Goal: Task Accomplishment & Management: Use online tool/utility

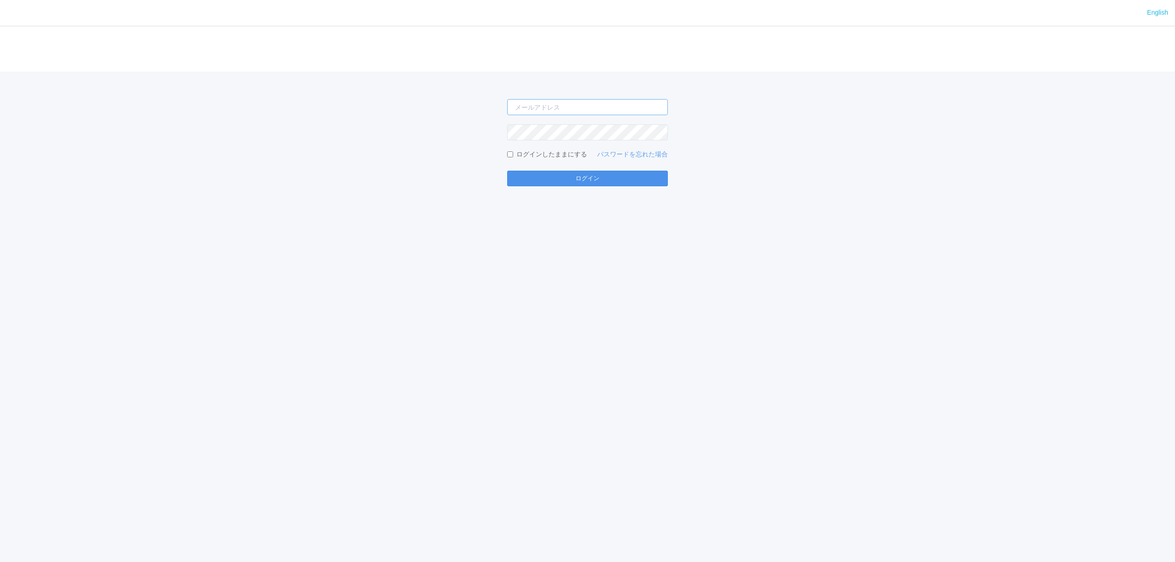
type input "[PERSON_NAME][EMAIL_ADDRESS][DOMAIN_NAME]"
click at [593, 176] on button "ログイン" at bounding box center [587, 179] width 161 height 16
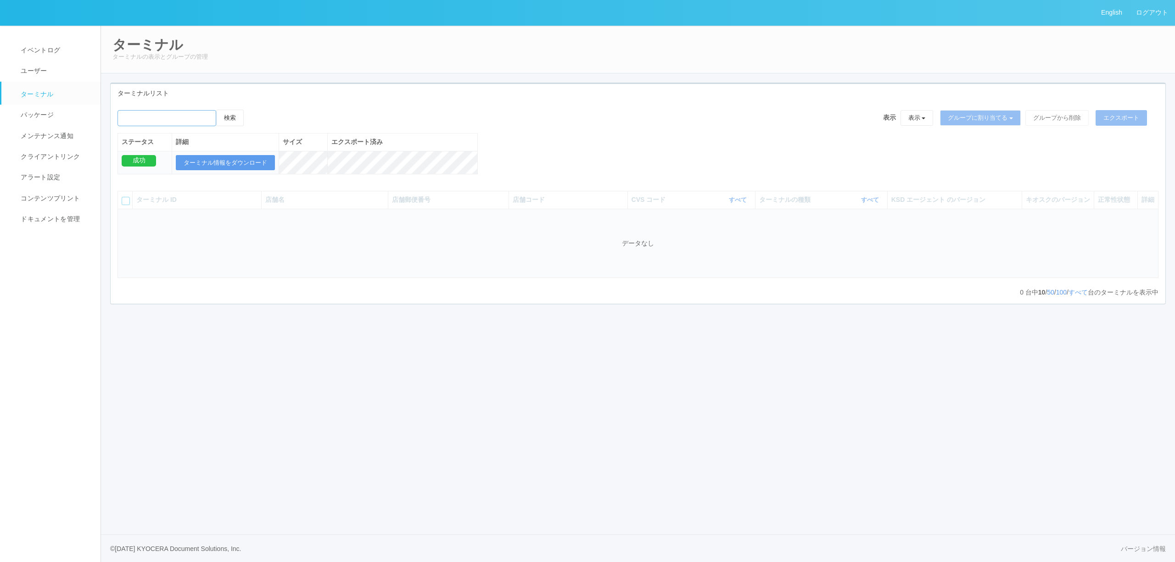
click at [176, 119] on input "emailSearch" at bounding box center [166, 118] width 99 height 16
paste input "新川３条"
type input "新川３条"
click at [235, 113] on button "検索" at bounding box center [230, 118] width 28 height 17
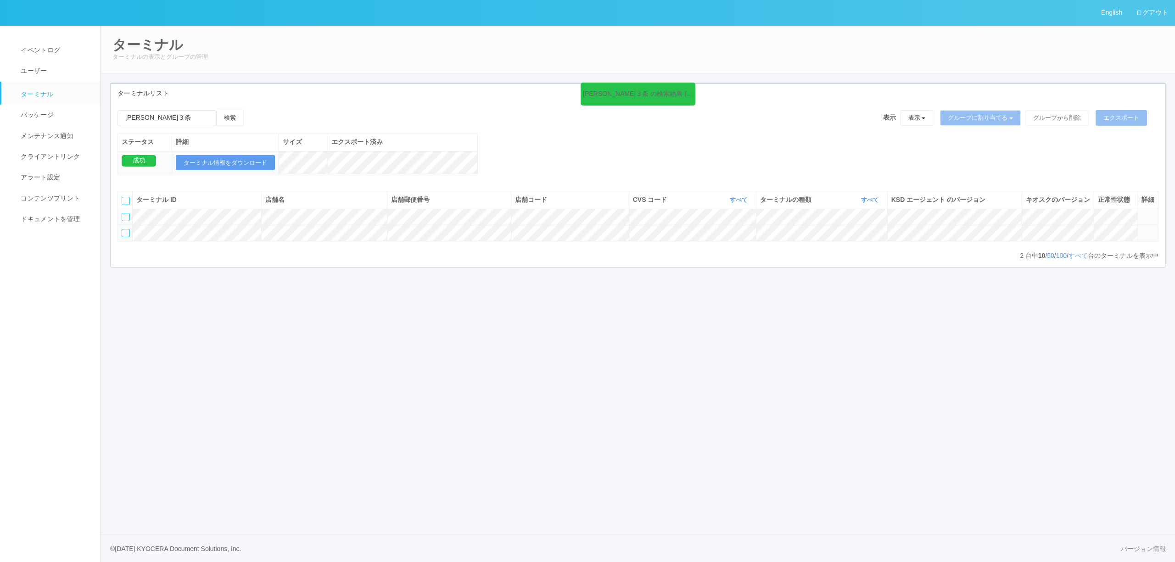
click at [1146, 241] on td at bounding box center [1147, 233] width 21 height 16
click at [1141, 229] on icon at bounding box center [1141, 229] width 0 height 0
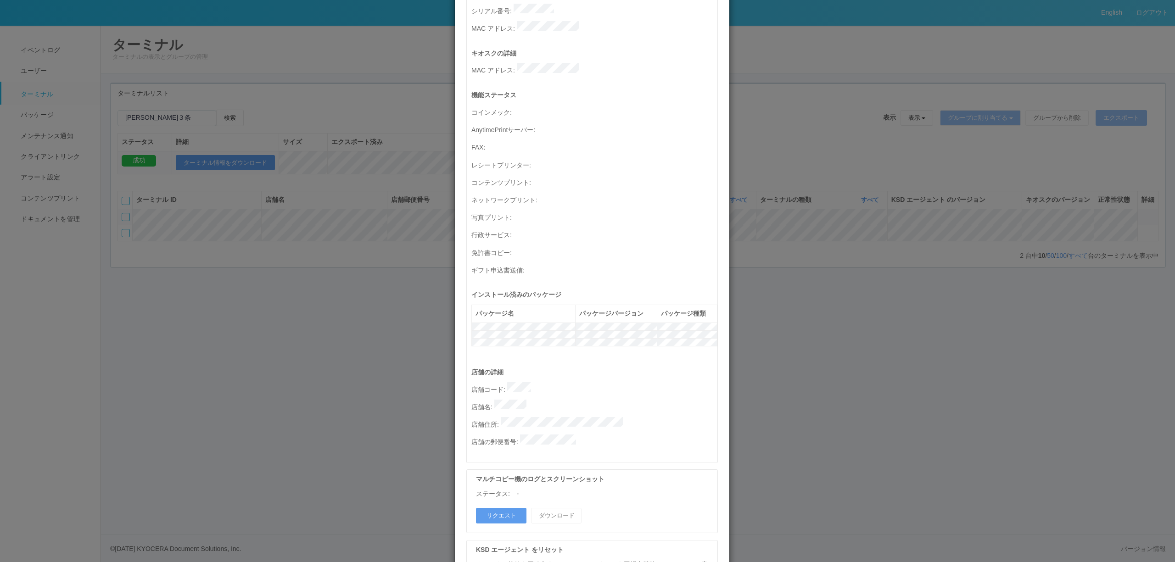
scroll to position [263, 0]
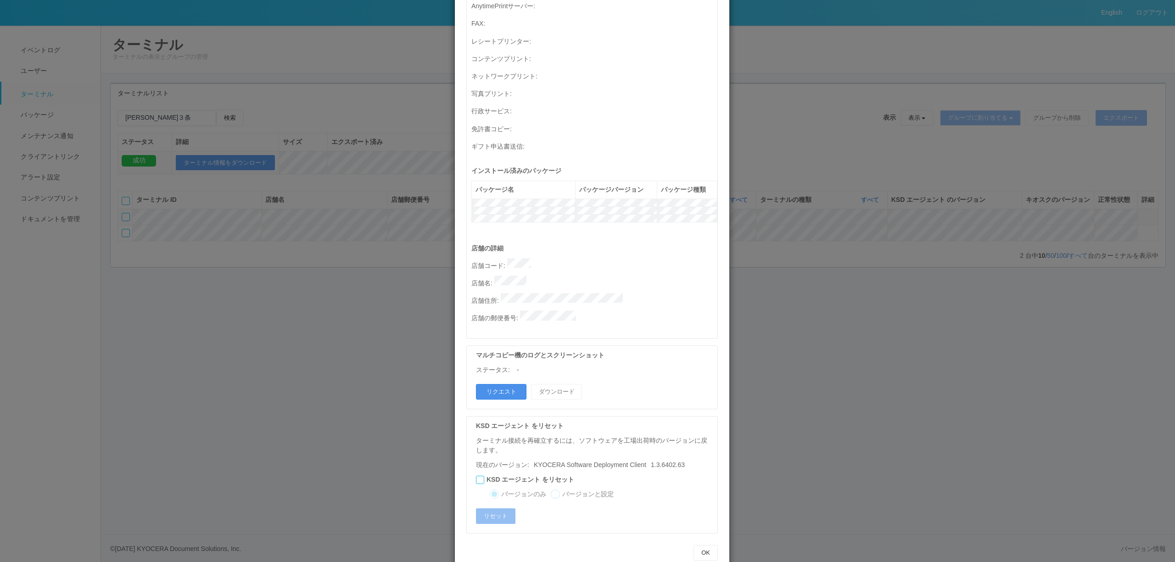
click at [490, 384] on button "リクエスト" at bounding box center [501, 392] width 50 height 16
drag, startPoint x: 1088, startPoint y: 221, endPoint x: 1167, endPoint y: 254, distance: 85.8
click at [1095, 225] on div "ターミナルの詳細 詳細 S.M.A.R.T 接続ステータス 最終接続日時 : 08/13/2025 05:03:49 AM マルチコピー機の詳細 モデル : …" at bounding box center [587, 281] width 1175 height 562
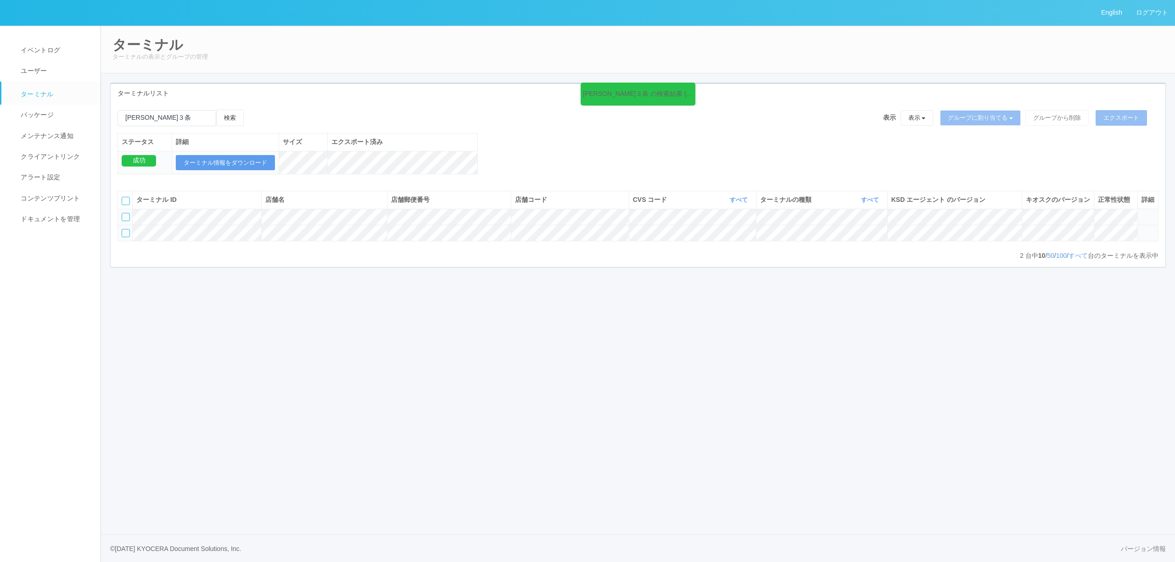
click at [1140, 241] on td at bounding box center [1147, 233] width 21 height 16
click at [1141, 229] on icon at bounding box center [1141, 229] width 0 height 0
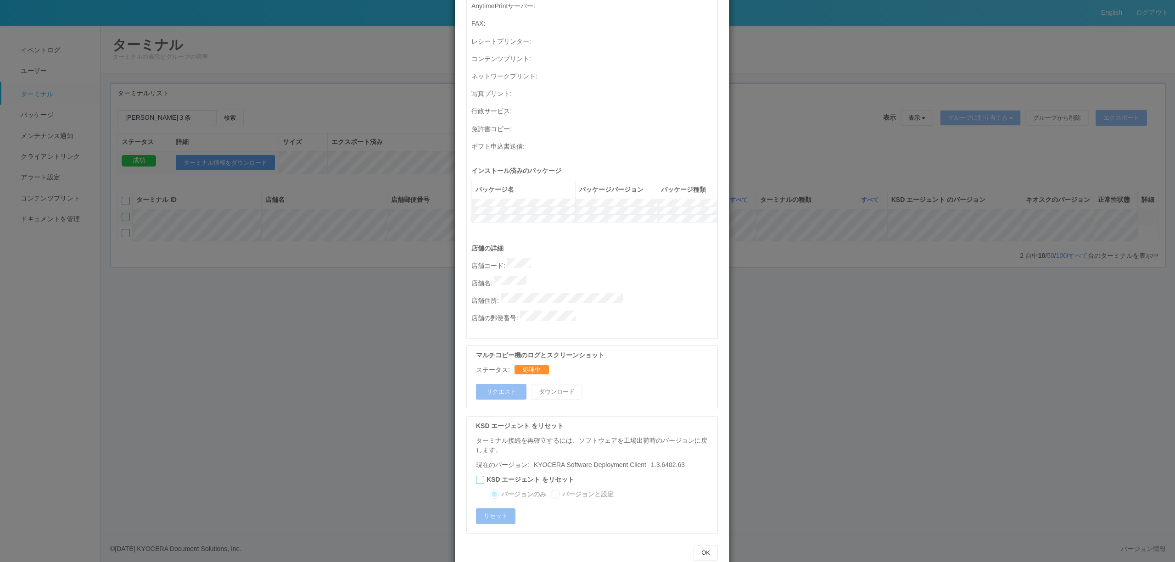
drag, startPoint x: 798, startPoint y: 292, endPoint x: 1172, endPoint y: 225, distance: 380.5
click at [809, 286] on div "ターミナルの詳細 詳細 S.M.A.R.T 接続ステータス 最終接続日時 : 08/13/2025 05:03:49 AM マルチコピー機の詳細 モデル : …" at bounding box center [587, 281] width 1175 height 562
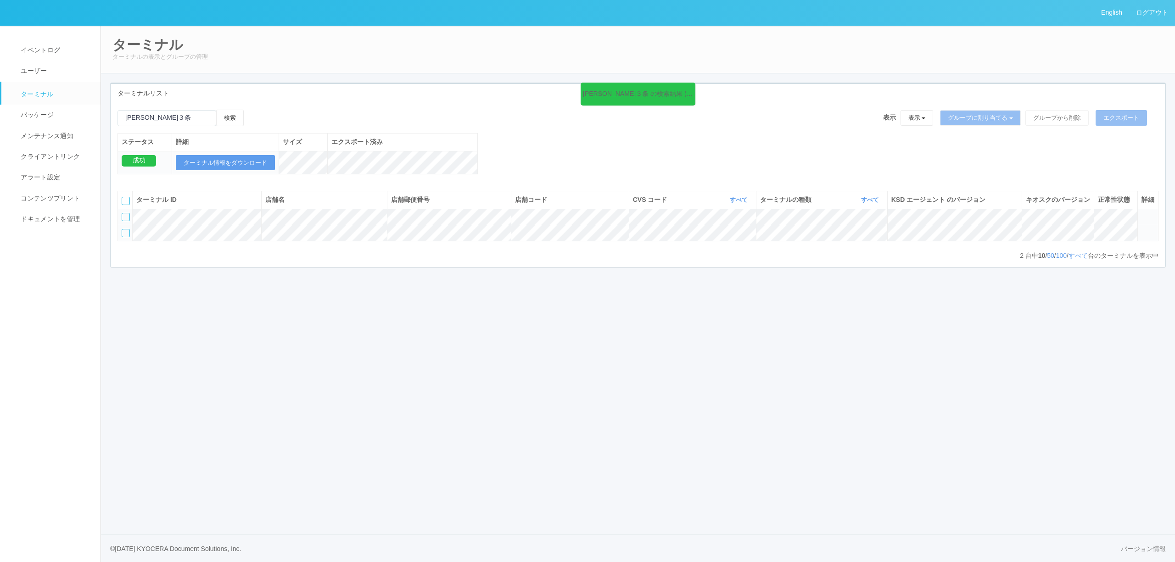
click at [1141, 229] on icon at bounding box center [1141, 229] width 0 height 0
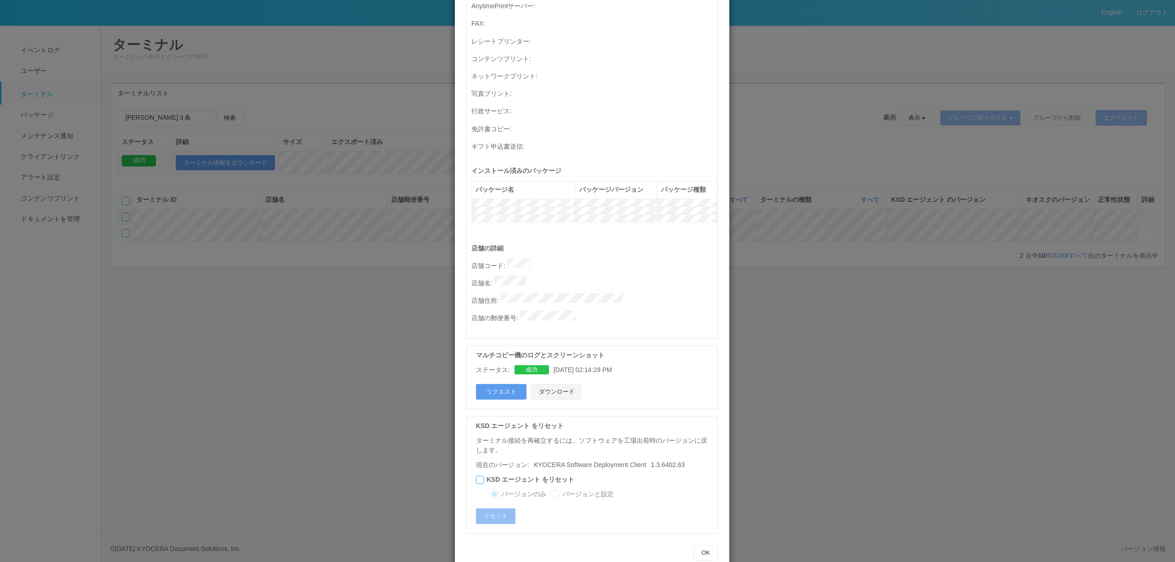
click at [535, 384] on button "ダウンロード" at bounding box center [556, 392] width 50 height 16
click at [909, 207] on div "ターミナルの詳細 詳細 S.M.A.R.T 接続ステータス 最終接続日時 : 08/13/2025 05:03:49 AM マルチコピー機の詳細 モデル : …" at bounding box center [587, 281] width 1175 height 562
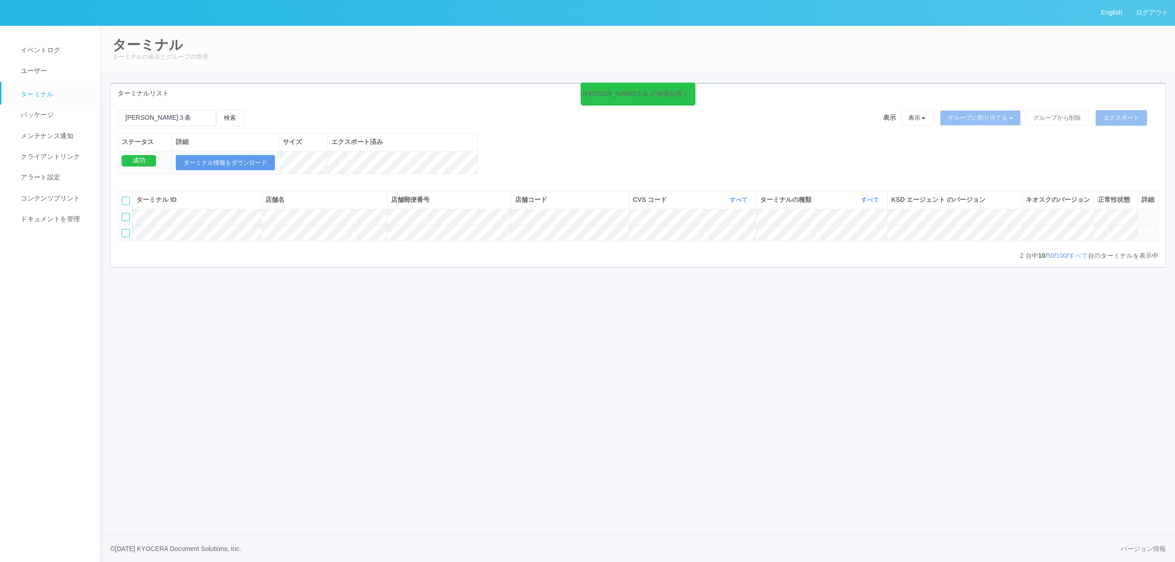
click at [125, 237] on div at bounding box center [126, 233] width 8 height 8
click at [253, 110] on icon at bounding box center [253, 110] width 0 height 0
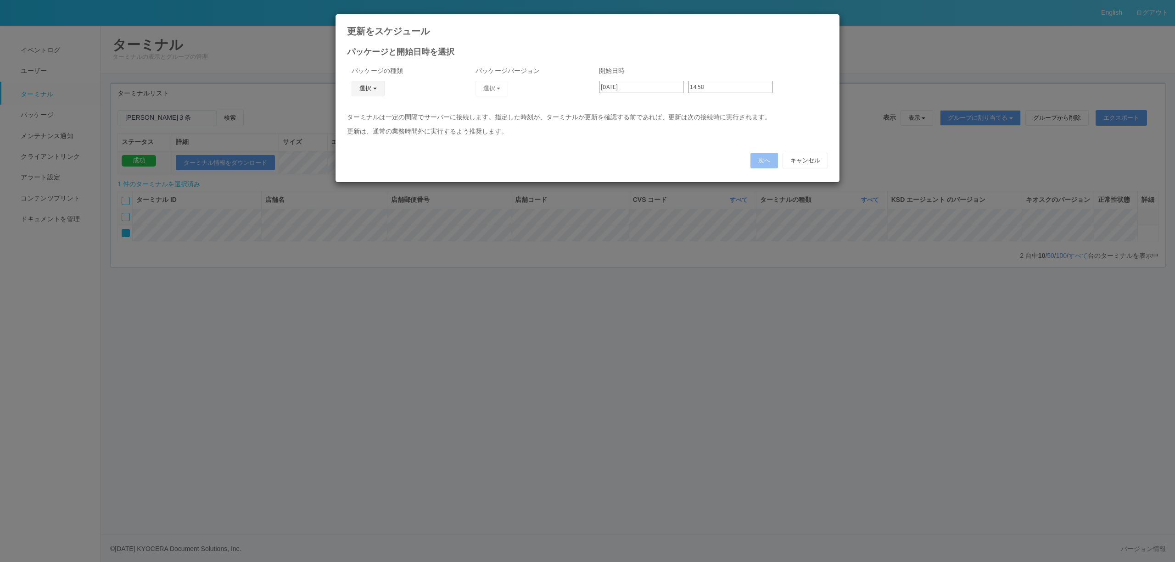
click at [376, 89] on span "button" at bounding box center [375, 89] width 4 height 2
drag, startPoint x: 362, startPoint y: 125, endPoint x: 453, endPoint y: 90, distance: 97.9
click at [363, 125] on link "キオスク" at bounding box center [355, 128] width 73 height 14
click at [498, 89] on span "button" at bounding box center [499, 89] width 4 height 2
click at [976, 280] on div "更新をスケジュール パッケージと開始日時を選択 パッケージの種類 キオスク KSD エージェント キオスク j_setting.txt パッケージバージョン …" at bounding box center [587, 281] width 1175 height 562
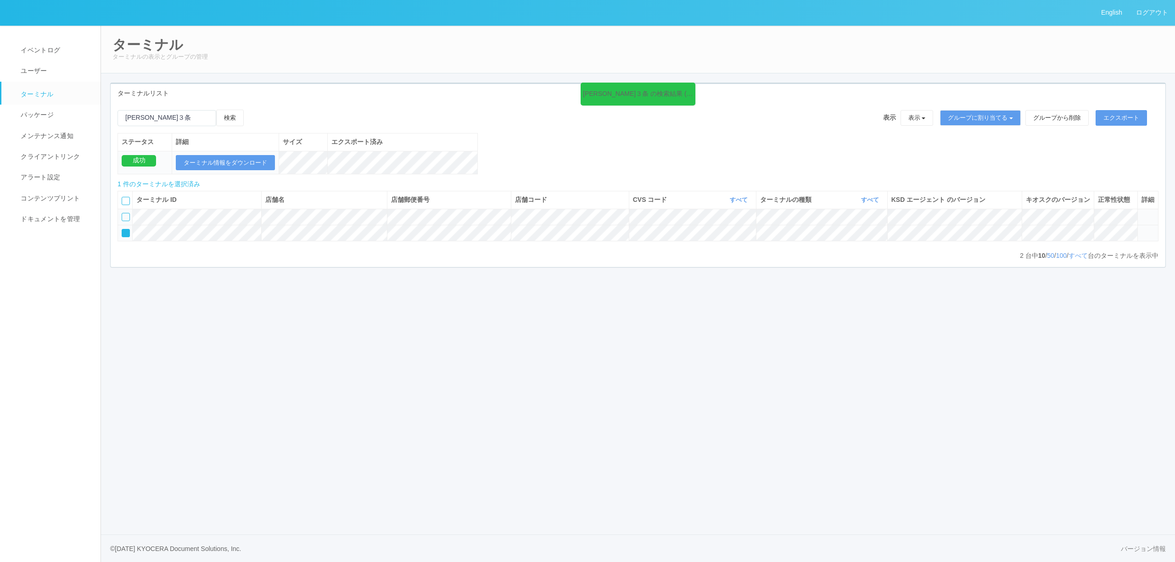
click at [1141, 229] on icon at bounding box center [1141, 229] width 0 height 0
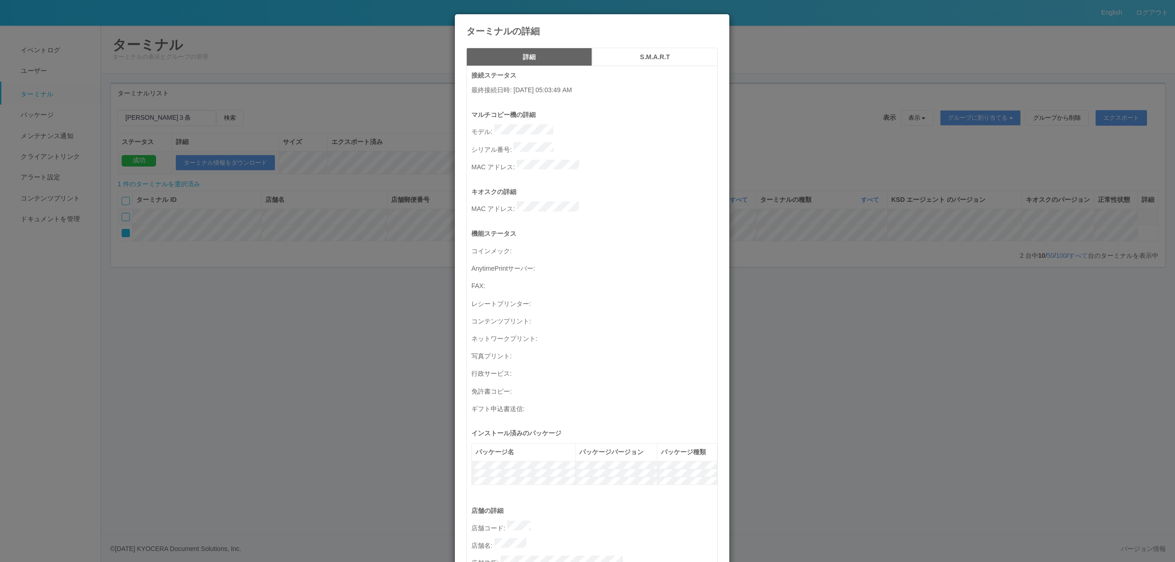
click at [634, 61] on h5 "S.M.A.R.T" at bounding box center [654, 57] width 119 height 7
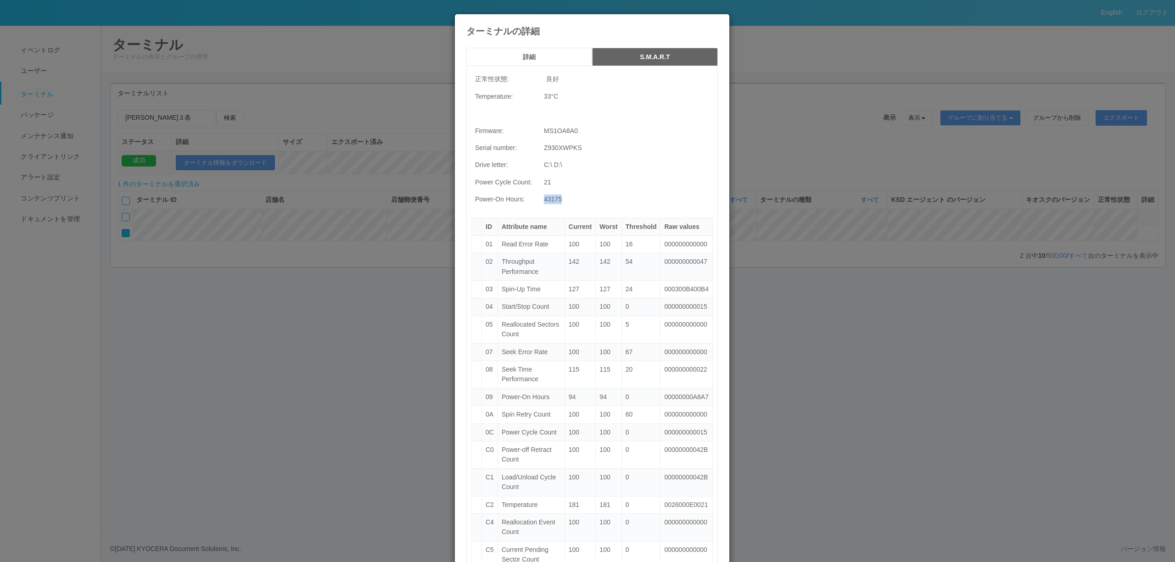
drag, startPoint x: 559, startPoint y: 203, endPoint x: 542, endPoint y: 203, distance: 17.0
click at [542, 203] on td "43175" at bounding box center [626, 199] width 173 height 17
click at [847, 215] on div "ターミナルの詳細 詳細 S.M.A.R.T 正常性状態: 良好 Temperature: 33 °C Firmware: MS1OA8A0 Serial nu…" at bounding box center [587, 281] width 1175 height 562
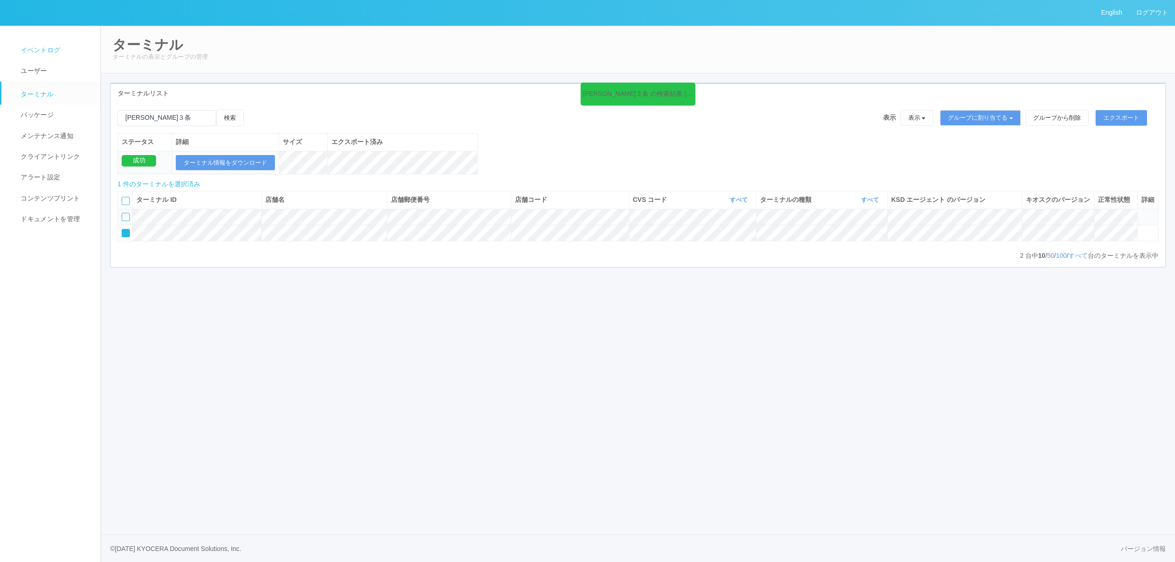
click at [17, 41] on link "イベントログ" at bounding box center [54, 50] width 107 height 21
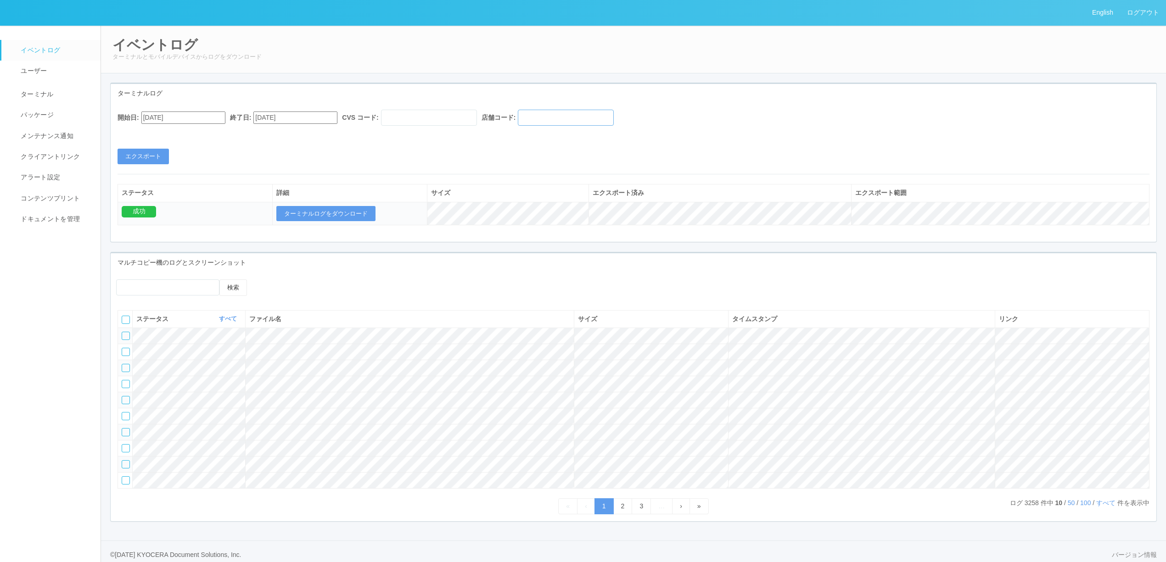
click at [560, 120] on input "text" at bounding box center [566, 118] width 96 height 16
paste input "010072"
type input "010072"
click at [204, 111] on div "開始日: 07/13/2025 終了日: 08/13/2025 CVS コード: 店舗コード: 010072" at bounding box center [633, 120] width 1032 height 21
click at [204, 113] on input "07/13/2025" at bounding box center [183, 118] width 84 height 12
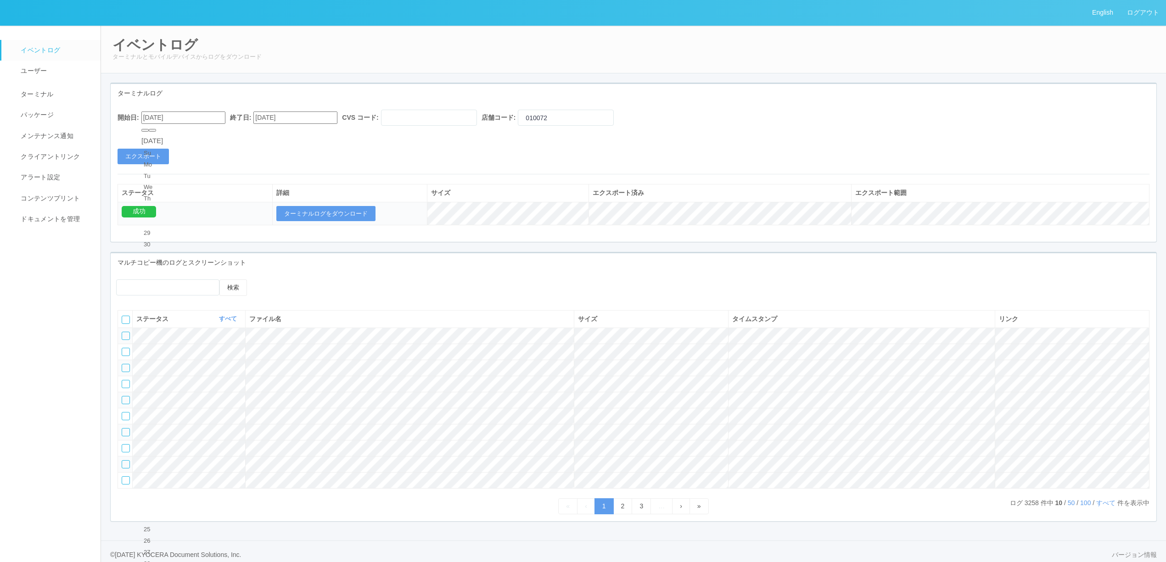
click at [156, 132] on button "button" at bounding box center [152, 130] width 7 height 3
click at [161, 285] on div "1" at bounding box center [152, 289] width 17 height 9
type input "08/01/2025"
click at [151, 155] on button "エクスポート" at bounding box center [142, 157] width 51 height 16
click at [320, 217] on button "ターミナルログをダウンロード" at bounding box center [325, 214] width 99 height 16
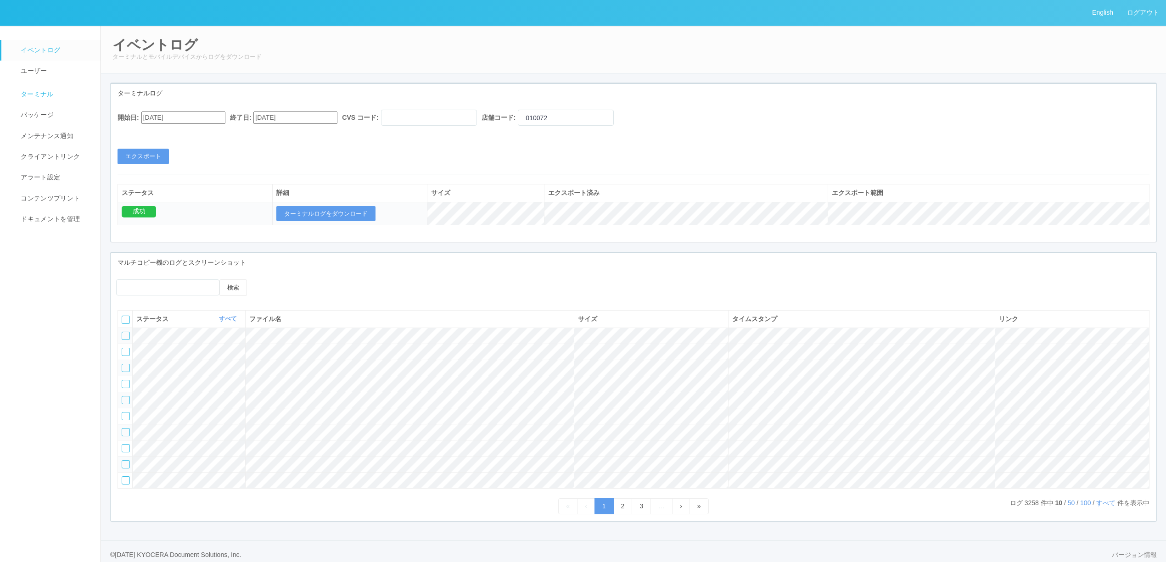
click at [82, 96] on link "ターミナル" at bounding box center [54, 93] width 107 height 23
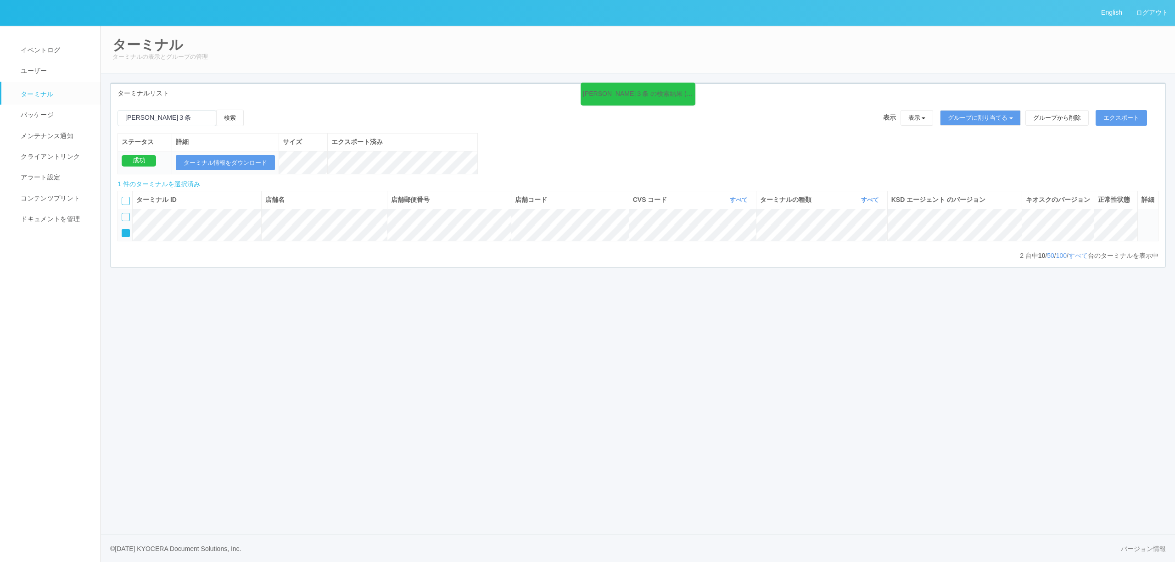
click at [1141, 229] on icon at bounding box center [1141, 229] width 0 height 0
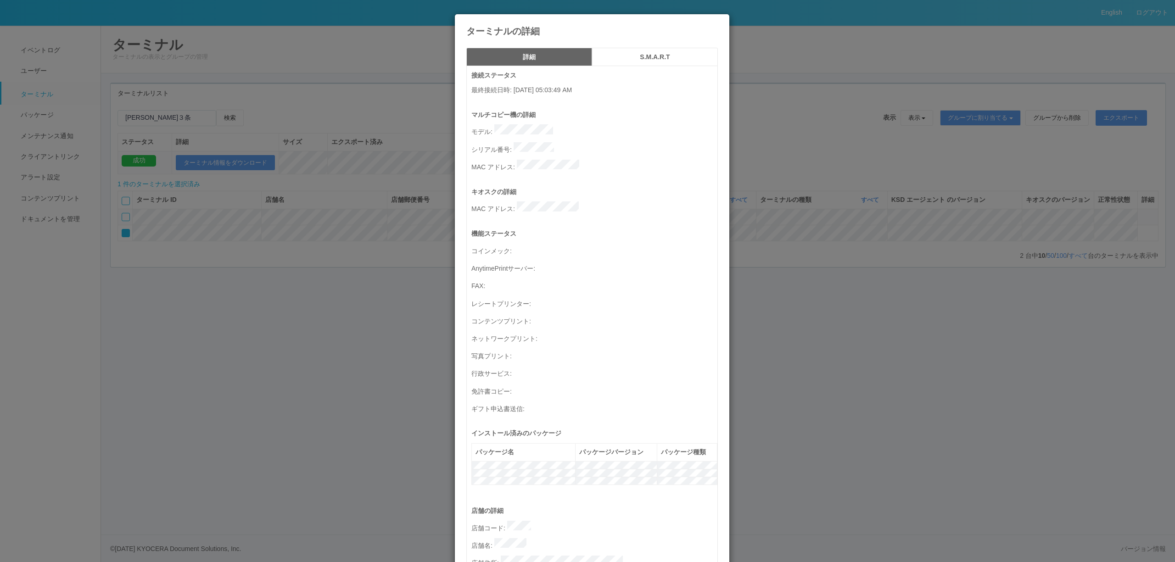
click at [613, 57] on h5 "S.M.A.R.T" at bounding box center [654, 57] width 119 height 7
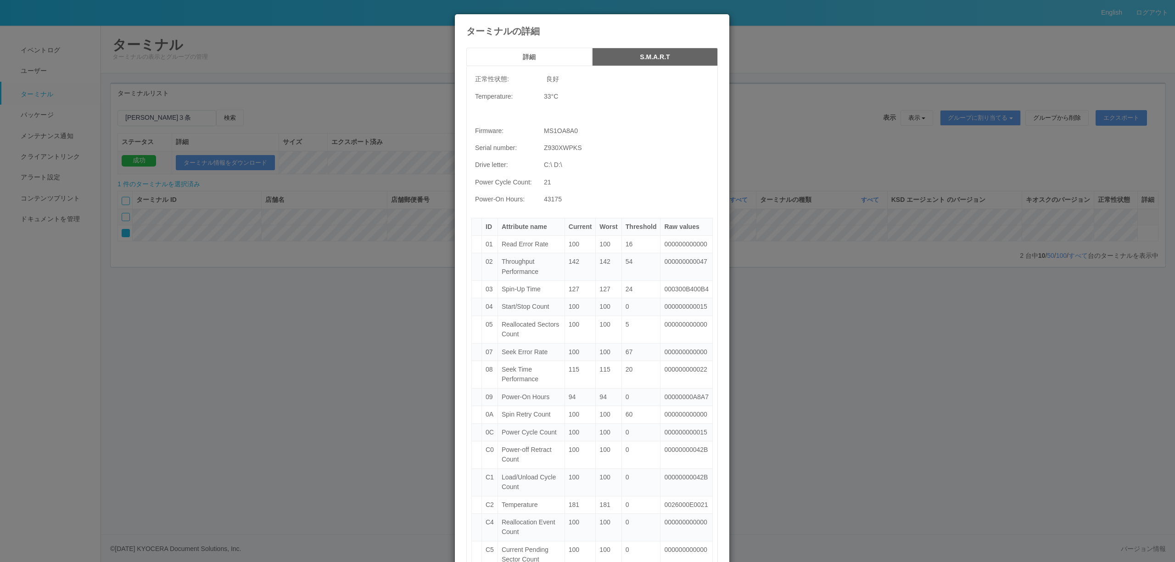
click at [718, 21] on icon at bounding box center [718, 21] width 0 height 0
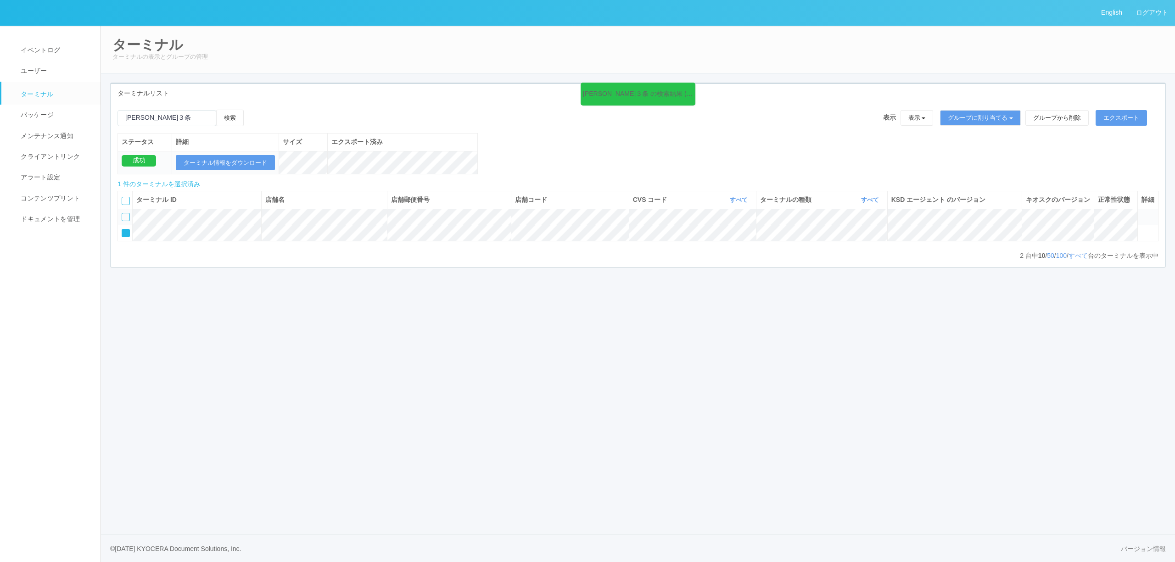
click at [260, 241] on tr at bounding box center [638, 233] width 1040 height 16
drag, startPoint x: 176, startPoint y: 119, endPoint x: 59, endPoint y: 125, distance: 117.2
click at [48, 125] on div "English ログアウト イベントログ ユーザー ターミナル パッケージ メンテナンス通知 クライアントリンク アラート設定 コンテンツプリント ドキュメン…" at bounding box center [587, 281] width 1175 height 562
paste input "のぞみ野店"
type input "のぞみ野"
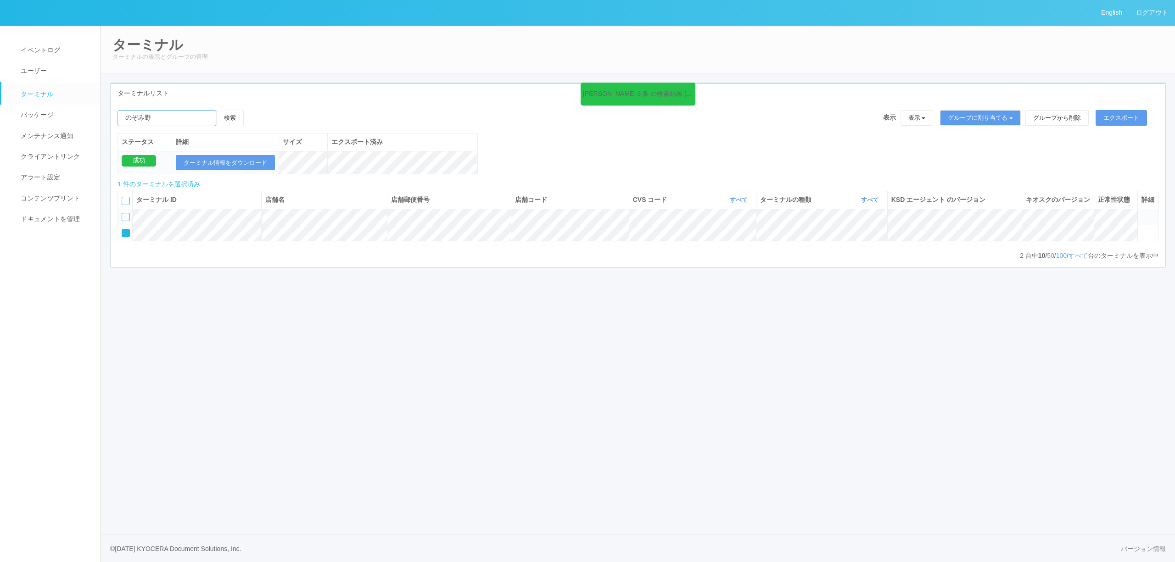
click at [216, 110] on button "検索" at bounding box center [230, 118] width 28 height 17
click at [1141, 213] on icon at bounding box center [1141, 213] width 0 height 0
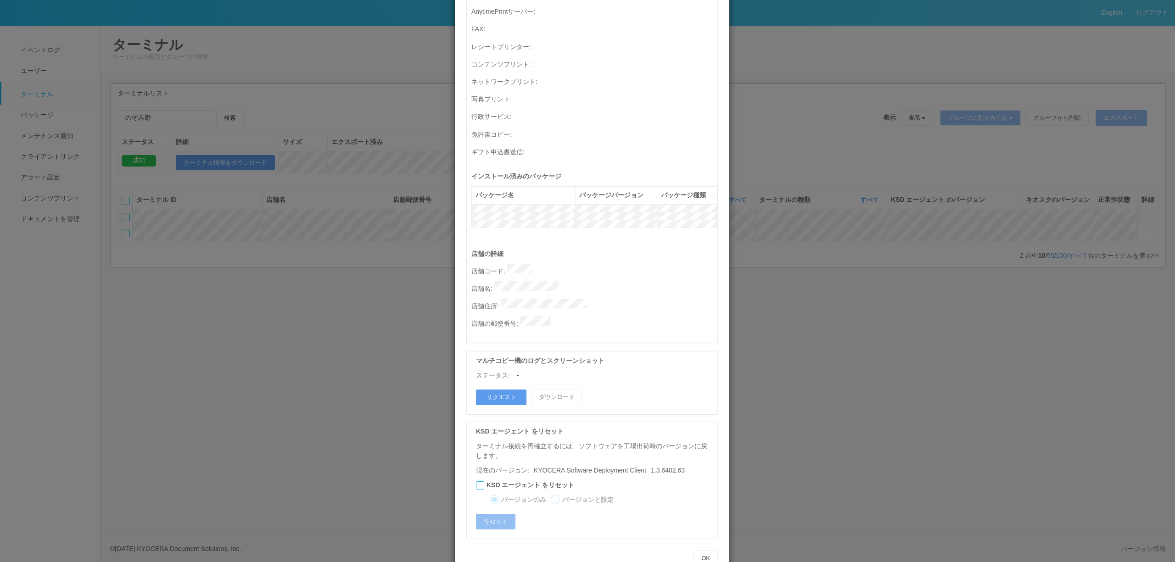
scroll to position [263, 0]
click at [511, 384] on button "リクエスト" at bounding box center [501, 392] width 50 height 16
click at [914, 338] on div "ターミナルの詳細 詳細 S.M.A.R.T 接続ステータス 最終接続日時 : 08/13/2025 01:19:55 PM マルチコピー機の詳細 モデル : …" at bounding box center [587, 281] width 1175 height 562
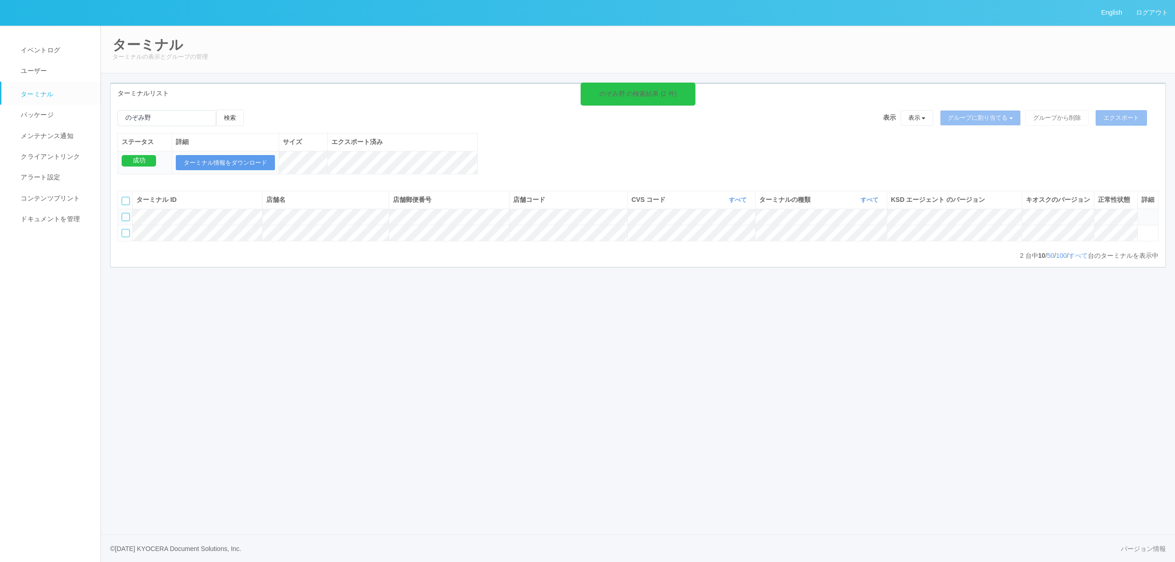
click at [1141, 213] on icon at bounding box center [1141, 213] width 0 height 0
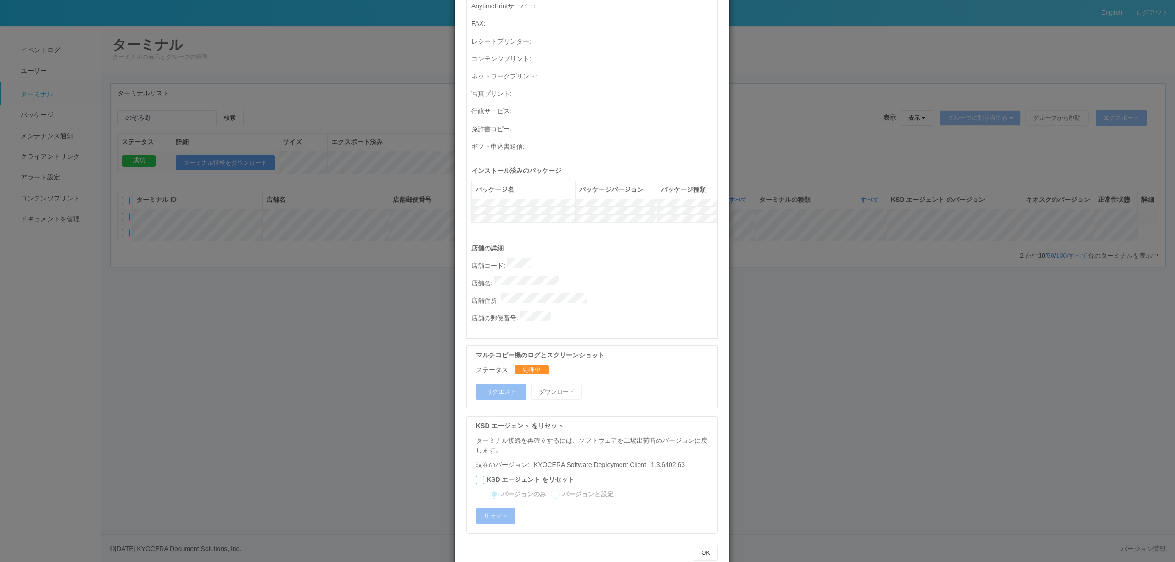
drag, startPoint x: 990, startPoint y: 184, endPoint x: 1037, endPoint y: 190, distance: 47.7
click at [990, 184] on div "ターミナルの詳細 詳細 S.M.A.R.T 接続ステータス 最終接続日時 : 08/13/2025 01:19:55 PM マルチコピー機の詳細 モデル : …" at bounding box center [587, 281] width 1175 height 562
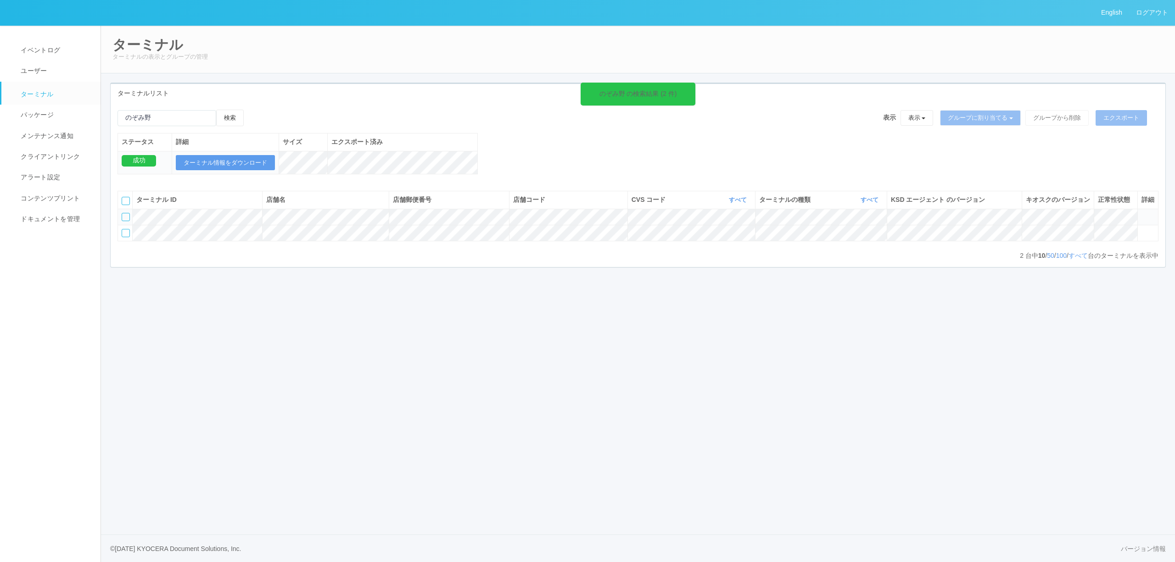
click at [1141, 213] on icon at bounding box center [1141, 213] width 0 height 0
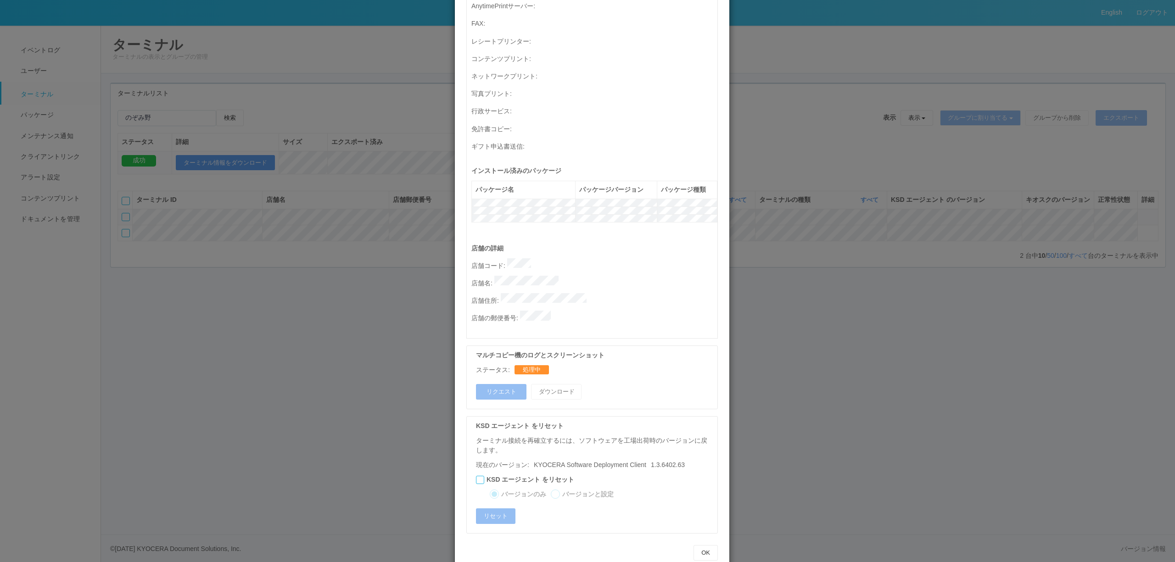
click at [1019, 183] on div "ターミナルの詳細 詳細 S.M.A.R.T 接続ステータス 最終接続日時 : 08/13/2025 01:19:55 PM マルチコピー機の詳細 モデル : …" at bounding box center [587, 281] width 1175 height 562
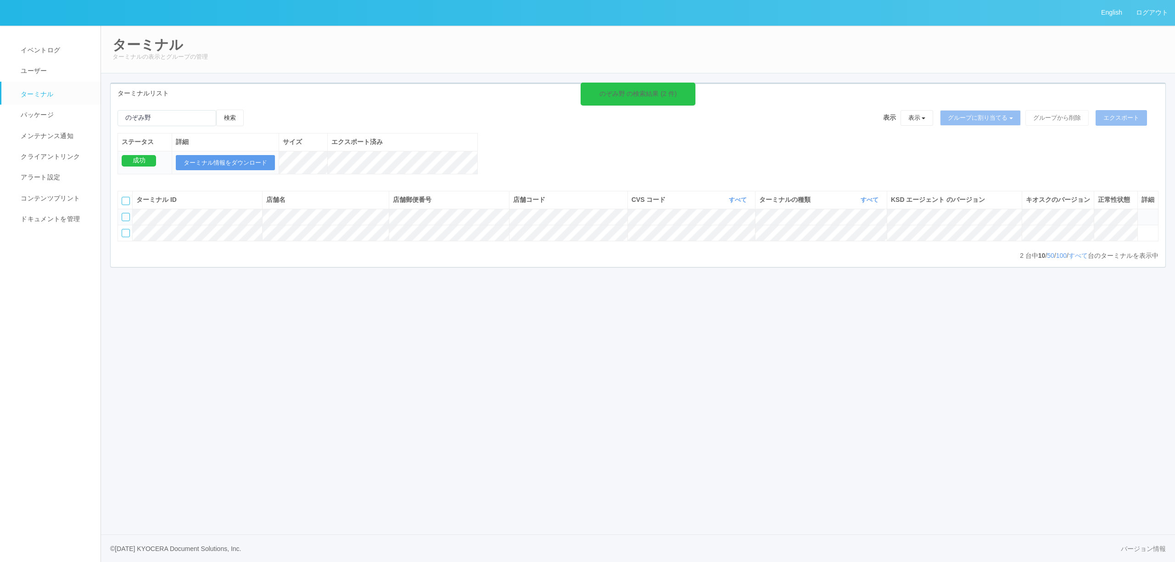
drag, startPoint x: 1144, startPoint y: 232, endPoint x: 1139, endPoint y: 231, distance: 5.1
click at [1141, 213] on icon at bounding box center [1141, 213] width 0 height 0
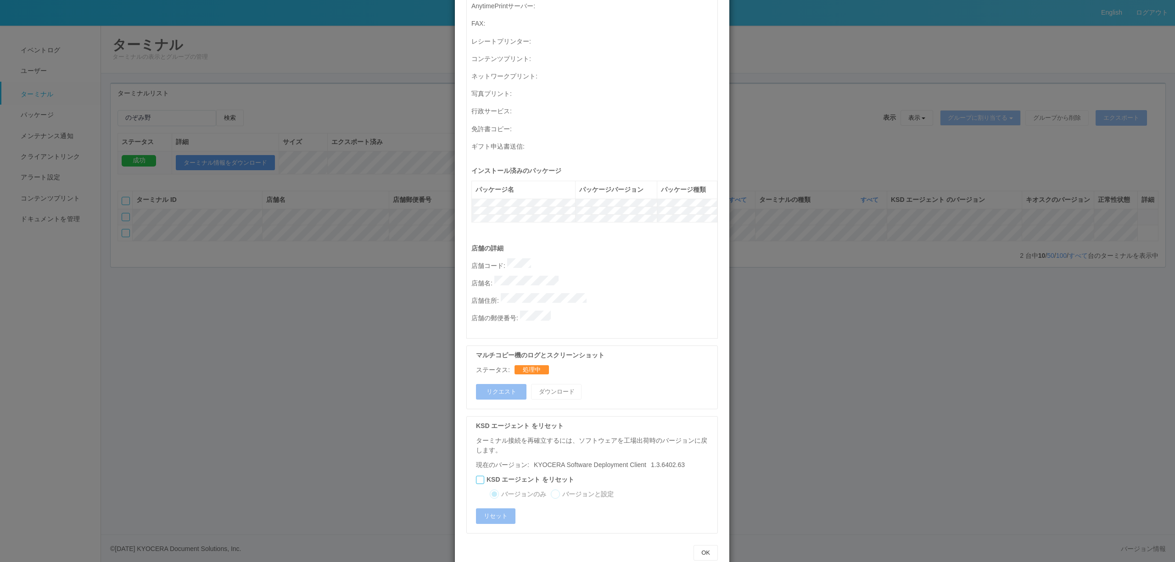
click at [1040, 418] on div "ターミナルの詳細 詳細 S.M.A.R.T 接続ステータス 最終接続日時 : 08/13/2025 01:19:55 PM マルチコピー機の詳細 モデル : …" at bounding box center [587, 281] width 1175 height 562
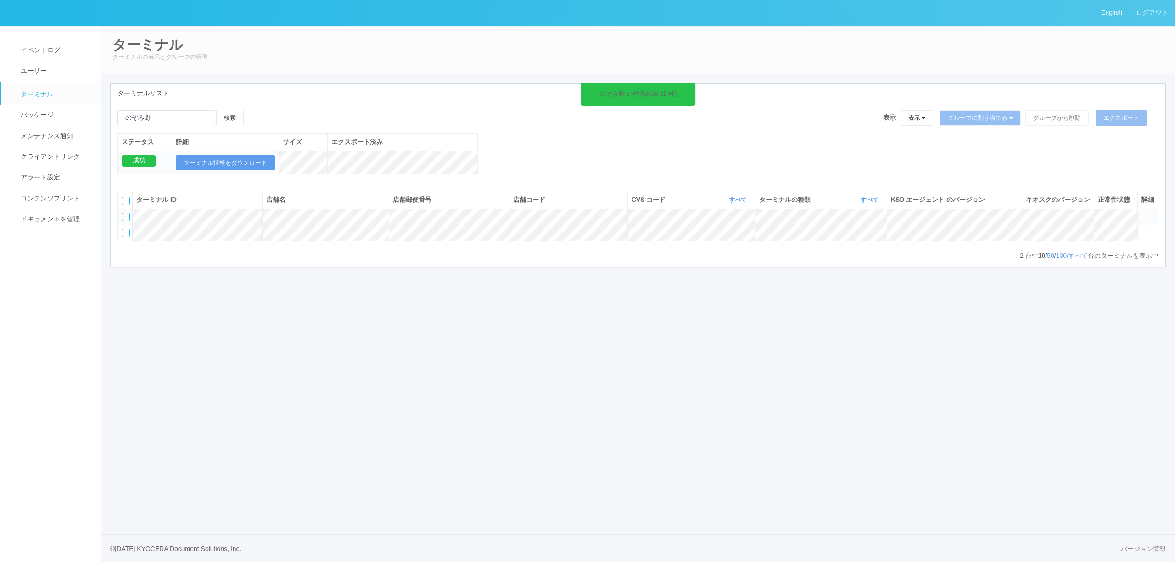
click at [1141, 213] on icon at bounding box center [1141, 213] width 0 height 0
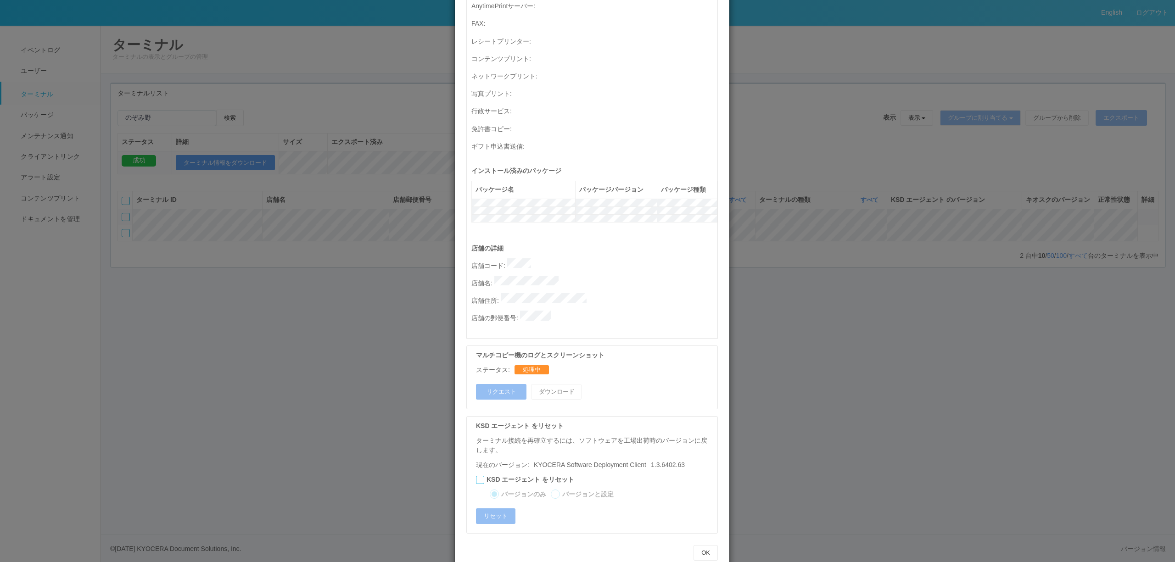
click at [887, 316] on div "ターミナルの詳細 詳細 S.M.A.R.T 接続ステータス 最終接続日時 : 08/13/2025 01:19:55 PM マルチコピー機の詳細 モデル : …" at bounding box center [587, 281] width 1175 height 562
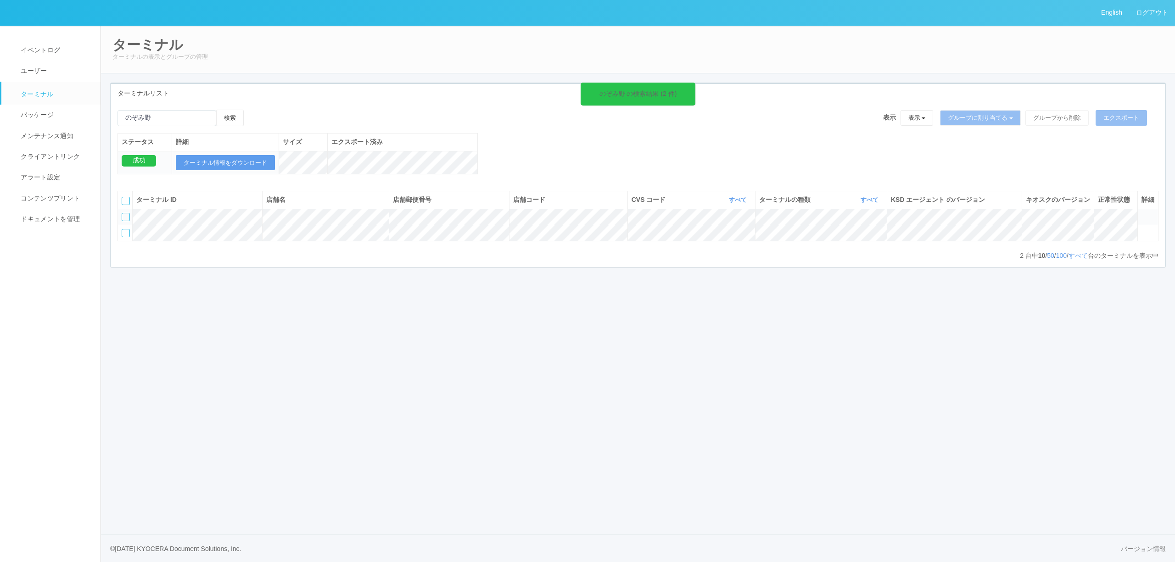
click at [1141, 213] on icon at bounding box center [1141, 213] width 0 height 0
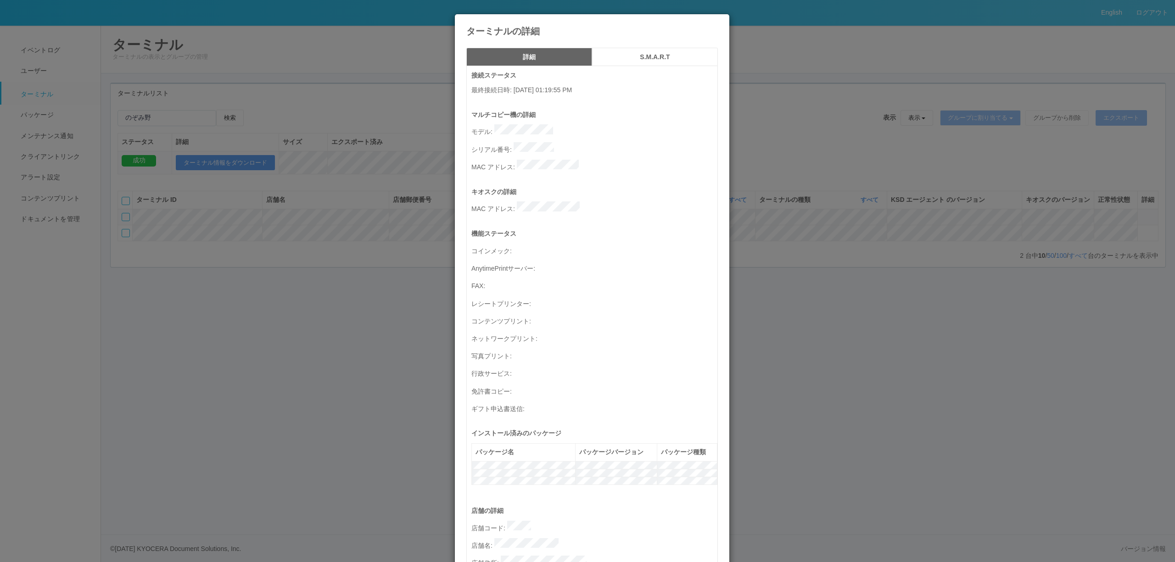
click at [1005, 223] on div "ターミナルの詳細 詳細 S.M.A.R.T 接続ステータス 最終接続日時 : 08/13/2025 01:19:55 PM マルチコピー機の詳細 モデル : …" at bounding box center [587, 281] width 1175 height 562
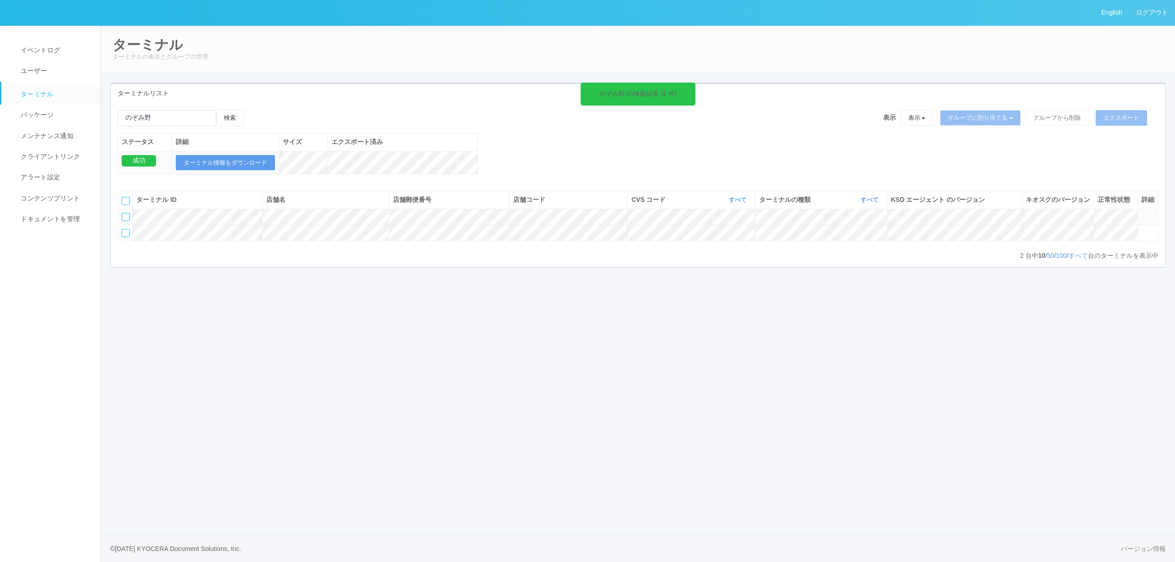
click at [1141, 213] on icon at bounding box center [1141, 213] width 0 height 0
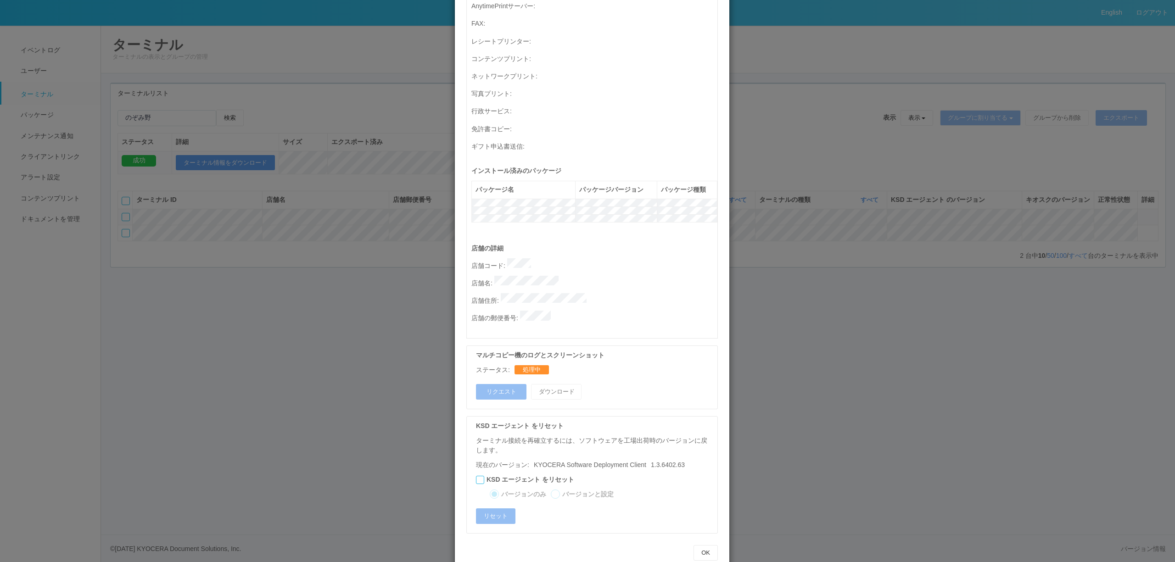
click at [935, 243] on div "ターミナルの詳細 詳細 S.M.A.R.T 接続ステータス 最終接続日時 : 08/13/2025 01:19:55 PM マルチコピー機の詳細 モデル : …" at bounding box center [587, 281] width 1175 height 562
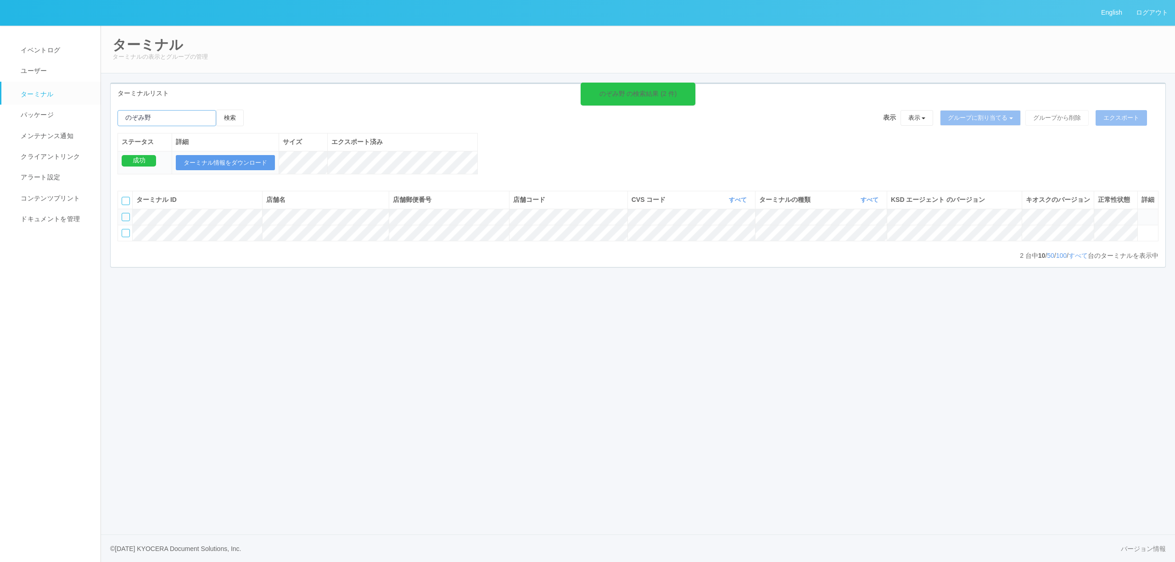
drag, startPoint x: 202, startPoint y: 118, endPoint x: -50, endPoint y: 111, distance: 252.5
click at [0, 111] on html "English ログアウト イベントログ ユーザー ターミナル パッケージ メンテナンス通知 クライアントリンク アラート設定 コンテンツプリント ドキュメン…" at bounding box center [587, 281] width 1175 height 562
drag, startPoint x: 1146, startPoint y: 228, endPoint x: 1141, endPoint y: 229, distance: 5.5
click at [1141, 213] on icon at bounding box center [1141, 213] width 0 height 0
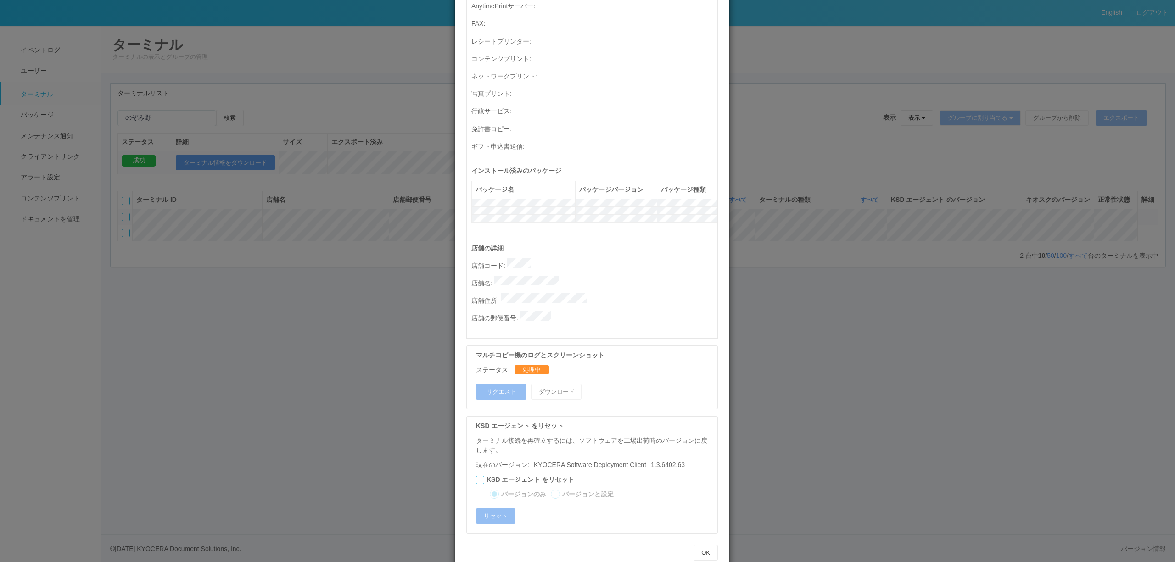
click at [931, 263] on div "ターミナルの詳細 詳細 S.M.A.R.T 接続ステータス 最終接続日時 : 08/13/2025 01:19:55 PM マルチコピー機の詳細 モデル : …" at bounding box center [587, 281] width 1175 height 562
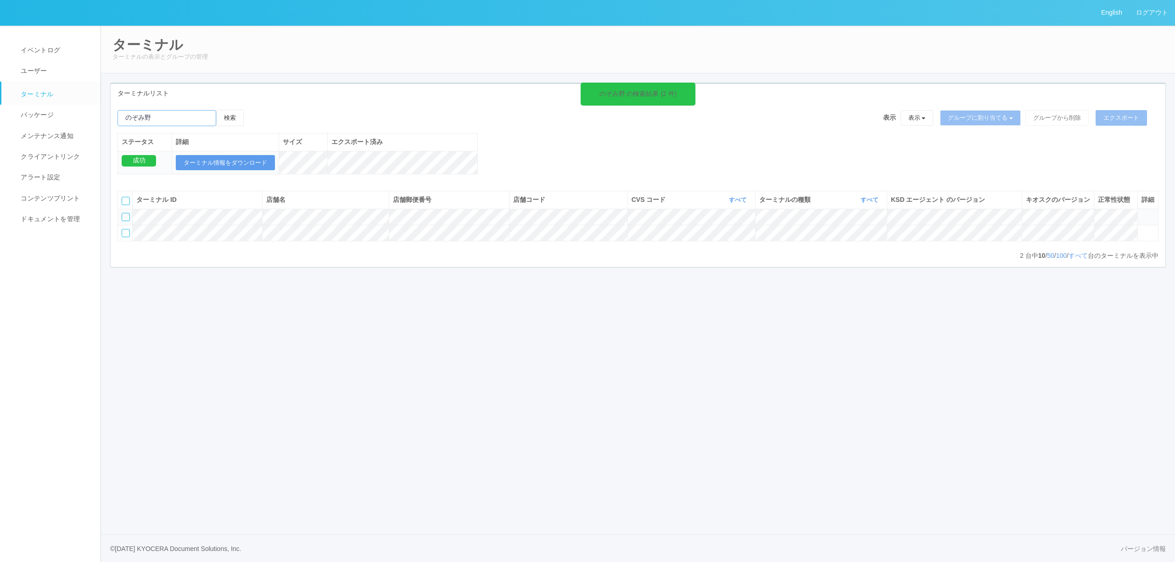
click at [150, 125] on input "emailSearch" at bounding box center [166, 118] width 99 height 16
click at [57, 114] on link "パッケージ" at bounding box center [54, 115] width 107 height 21
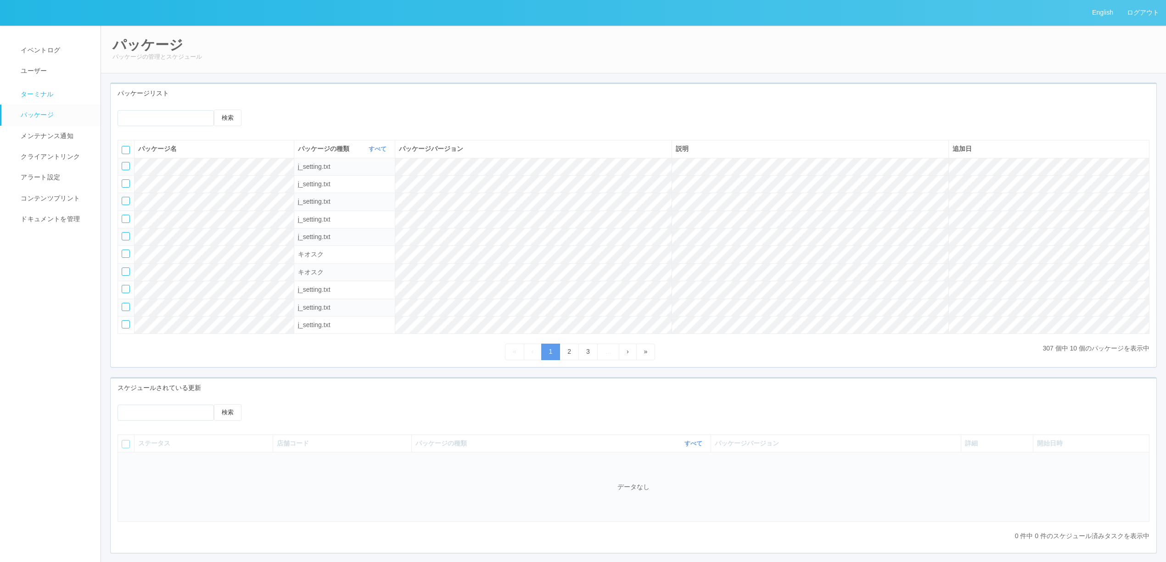
click at [55, 96] on link "ターミナル" at bounding box center [54, 93] width 107 height 23
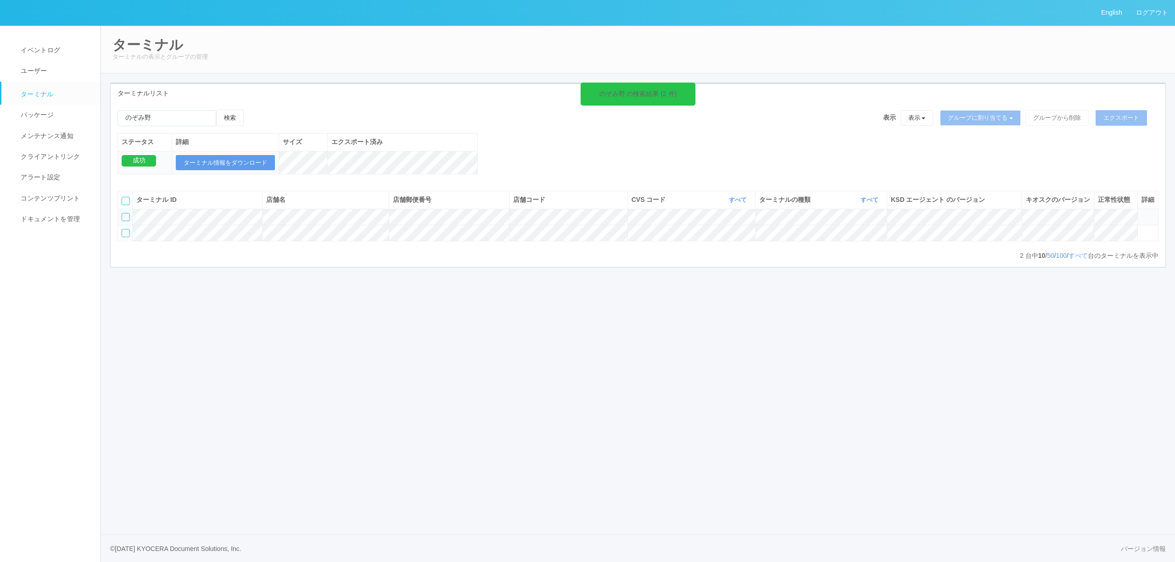
click at [1149, 225] on td at bounding box center [1147, 217] width 21 height 16
click at [1141, 213] on icon at bounding box center [1141, 213] width 0 height 0
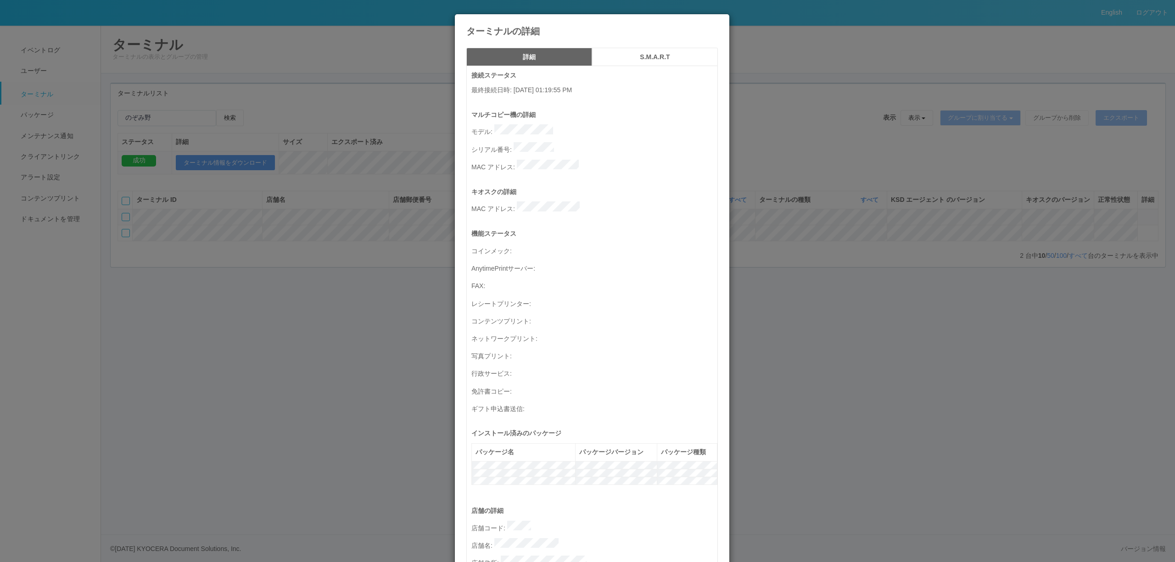
scroll to position [263, 0]
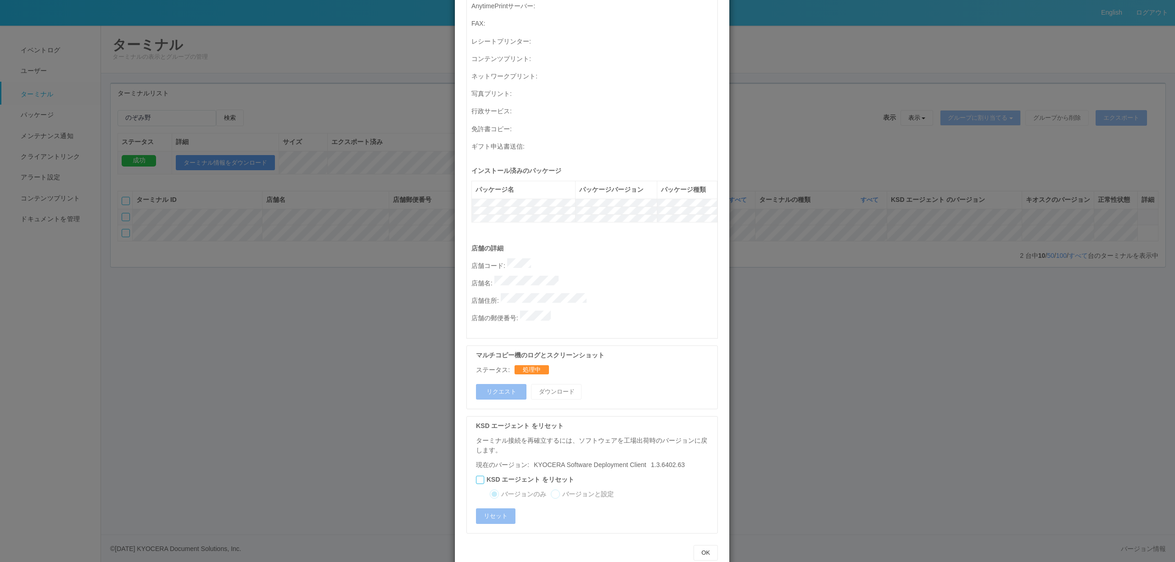
drag, startPoint x: 241, startPoint y: 425, endPoint x: 231, endPoint y: 237, distance: 188.0
click at [241, 423] on div "ターミナルの詳細 詳細 S.M.A.R.T 接続ステータス 最終接続日時 : 08/13/2025 01:19:55 PM マルチコピー機の詳細 モデル : …" at bounding box center [587, 281] width 1175 height 562
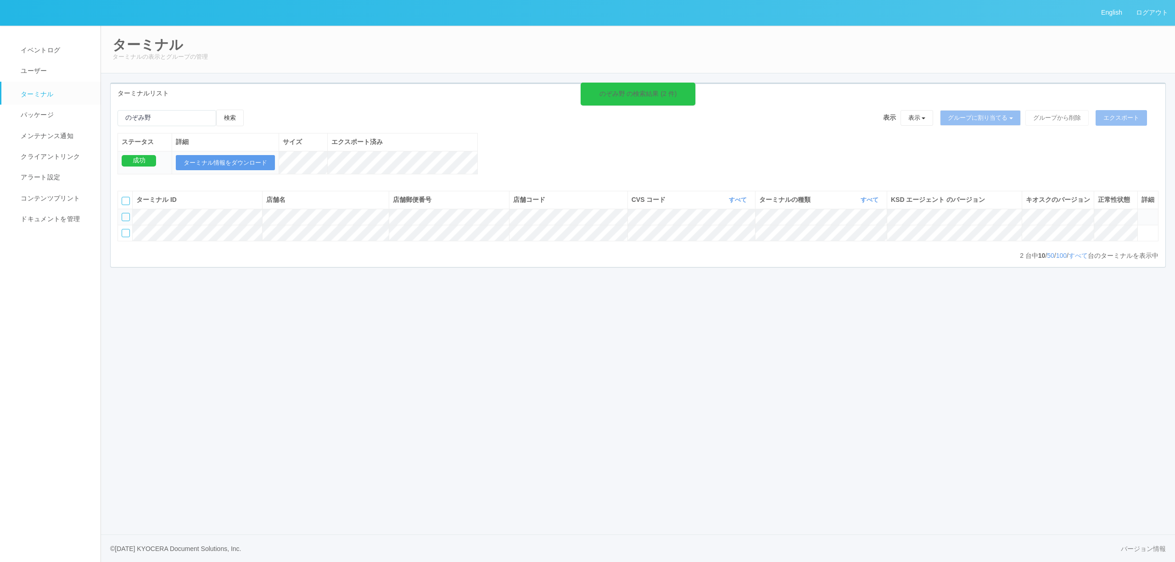
click at [34, 86] on link "ターミナル" at bounding box center [54, 93] width 107 height 23
drag, startPoint x: 160, startPoint y: 123, endPoint x: 72, endPoint y: 111, distance: 89.4
click at [72, 111] on div "English ログアウト イベントログ ユーザー ターミナル パッケージ メンテナンス通知 クライアントリンク アラート設定 コンテンツプリント ドキュメン…" at bounding box center [587, 281] width 1175 height 562
click at [210, 120] on input "emailSearch" at bounding box center [166, 118] width 99 height 16
drag, startPoint x: -25, startPoint y: 109, endPoint x: -33, endPoint y: 109, distance: 7.8
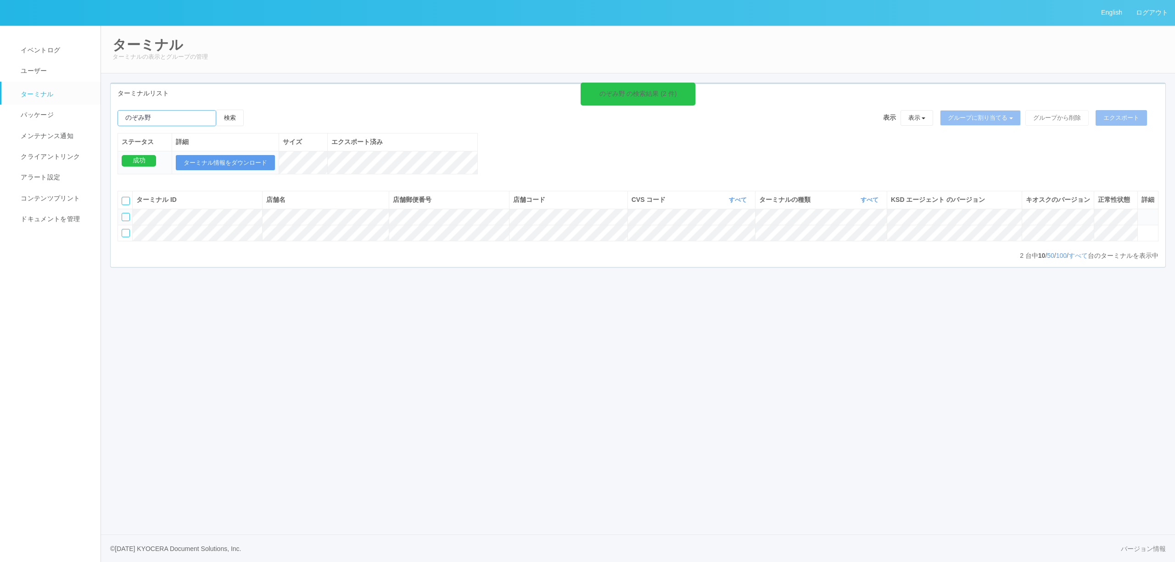
click at [0, 109] on html "English ログアウト イベントログ ユーザー ターミナル パッケージ メンテナンス通知 クライアントリンク アラート設定 コンテンツプリント ドキュメン…" at bounding box center [587, 281] width 1175 height 562
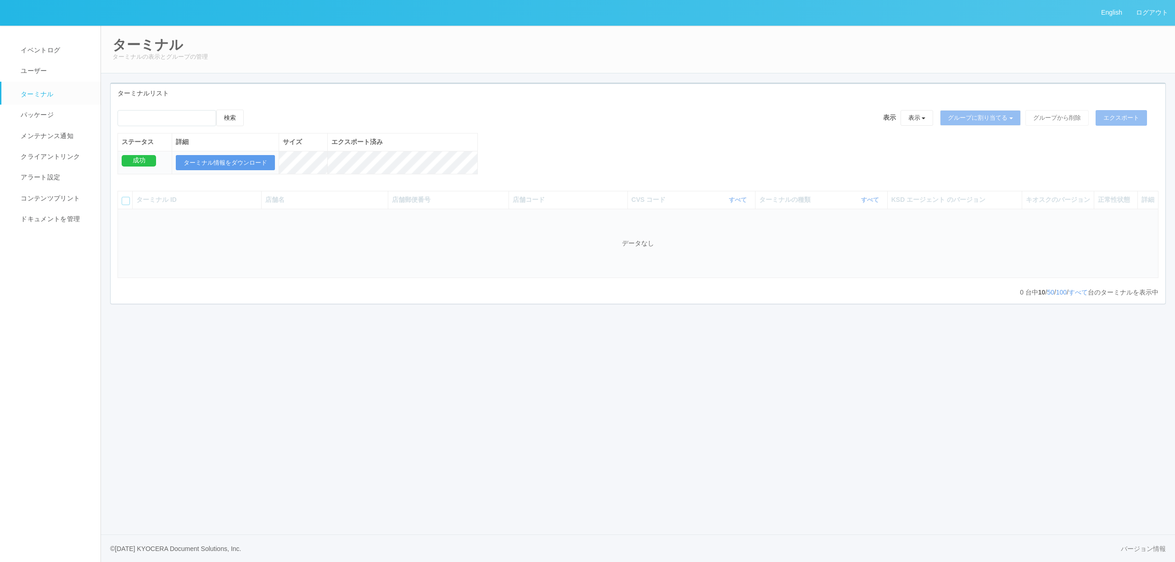
click at [155, 98] on div "ターミナルリスト" at bounding box center [638, 93] width 1055 height 19
click at [153, 111] on input "emailSearch" at bounding box center [166, 118] width 99 height 16
type input "お"
type input "横浜アリーナ前"
click at [216, 110] on button "検索" at bounding box center [230, 118] width 28 height 17
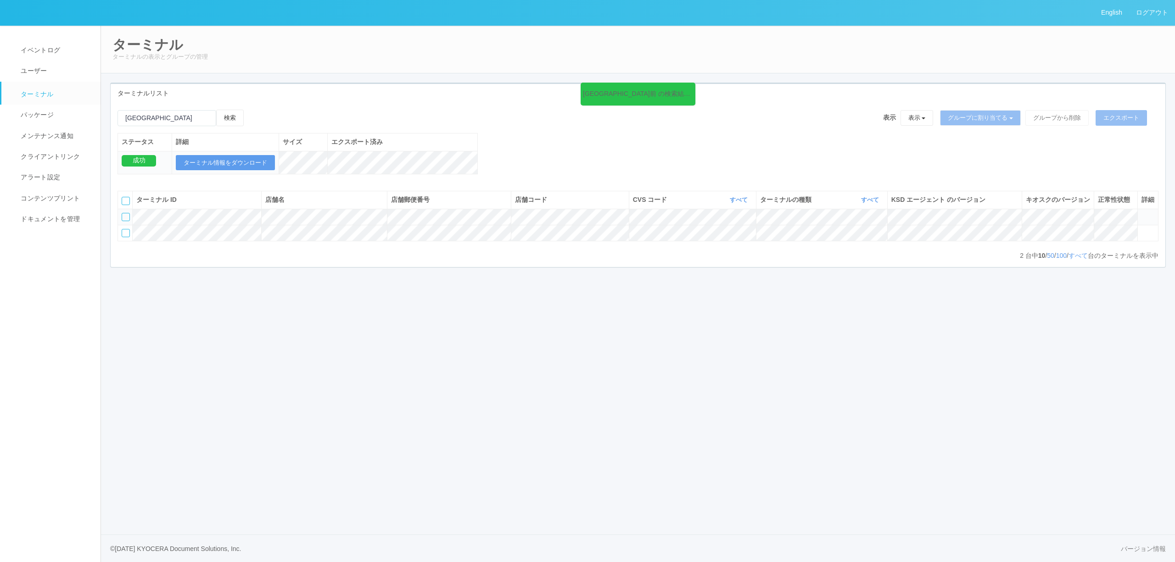
click at [1141, 213] on icon at bounding box center [1141, 213] width 0 height 0
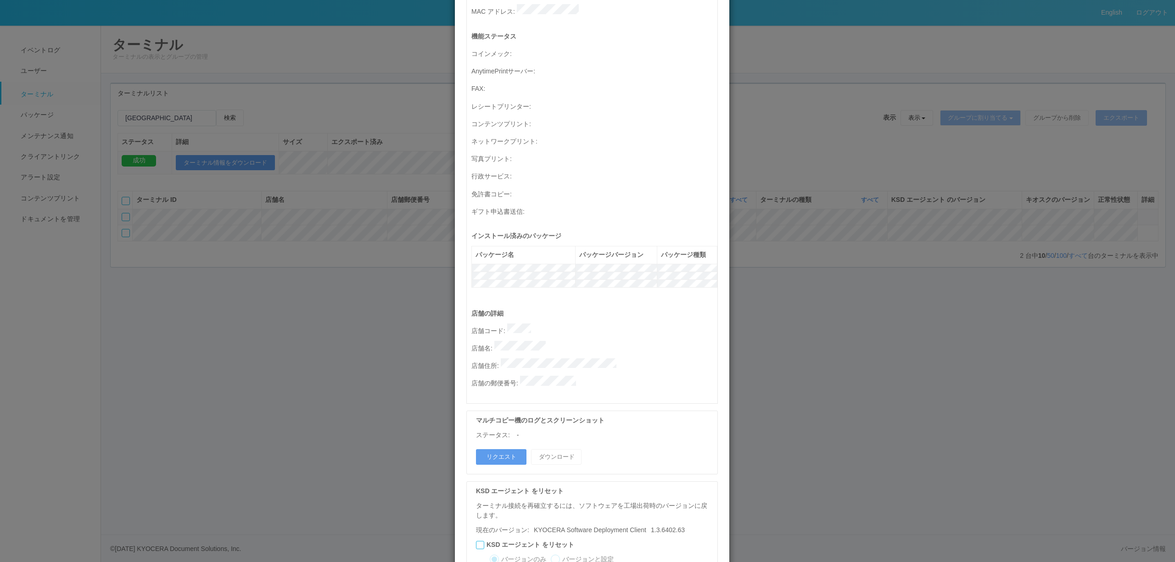
scroll to position [263, 0]
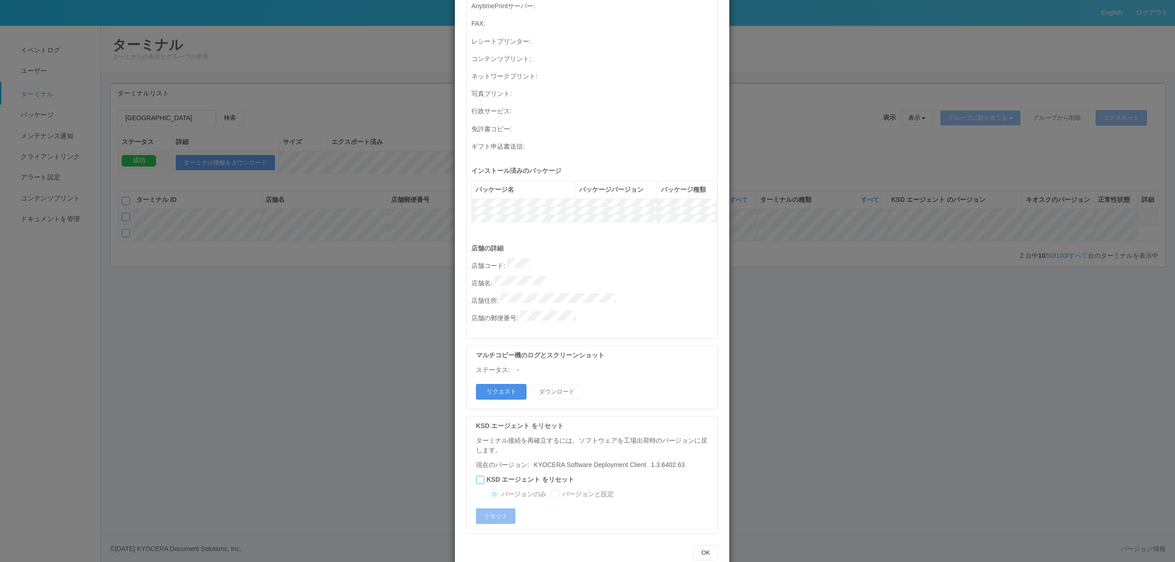
click at [507, 384] on button "リクエスト" at bounding box center [501, 392] width 50 height 16
click at [361, 296] on div "ターミナルの詳細 詳細 S.M.A.R.T 接続ステータス 最終接続日時 : [DATE] 04:13:30 AM マルチコピー機の詳細 モデル : シリアル…" at bounding box center [587, 281] width 1175 height 562
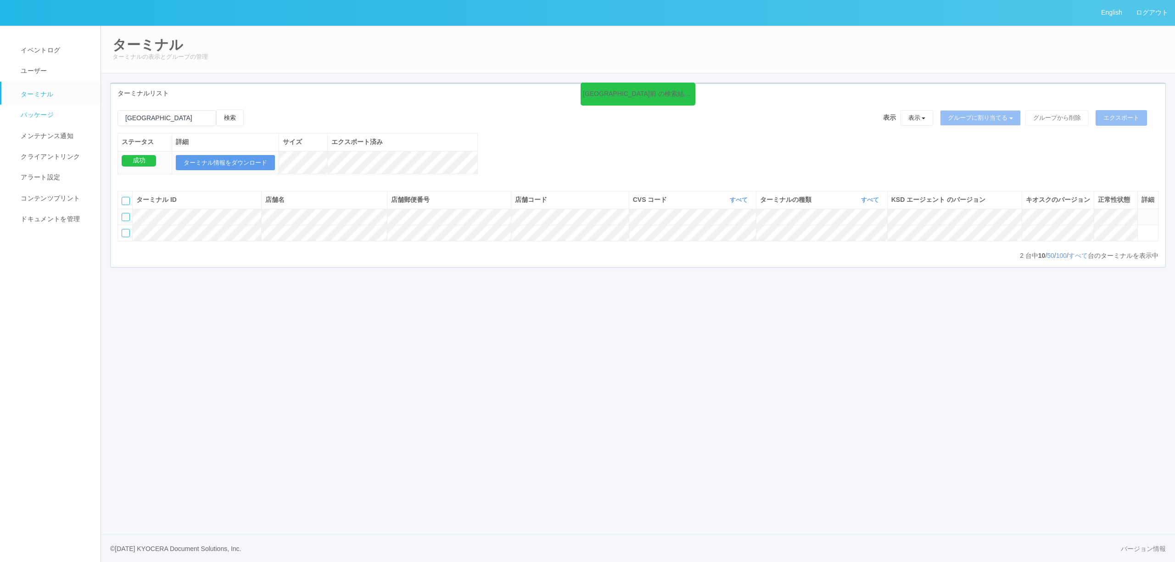
click at [62, 107] on link "パッケージ" at bounding box center [54, 115] width 107 height 21
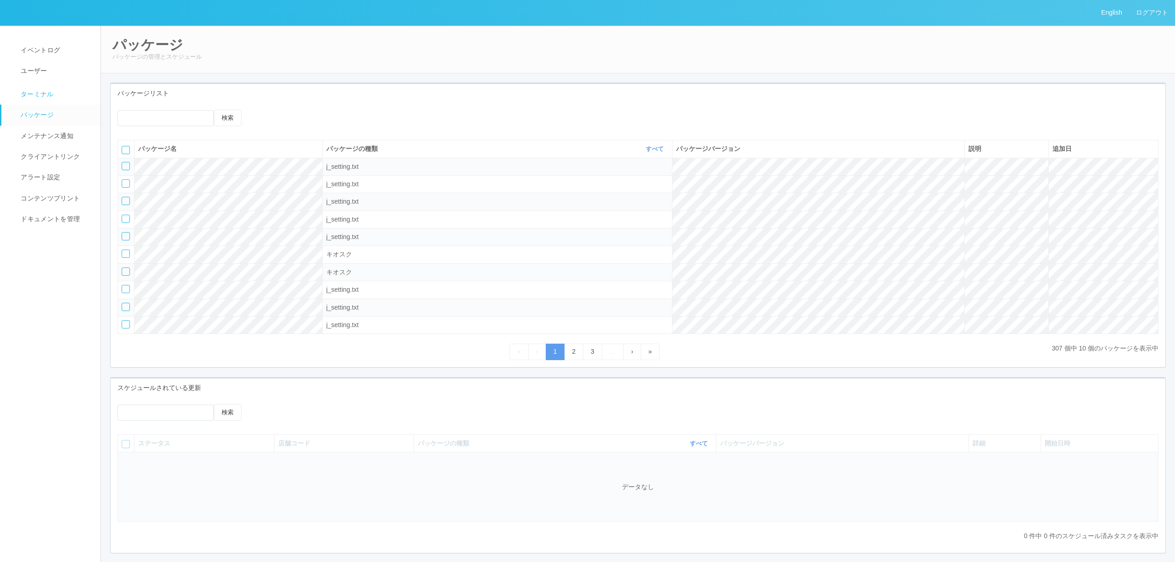
click at [61, 94] on link "ターミナル" at bounding box center [54, 93] width 107 height 23
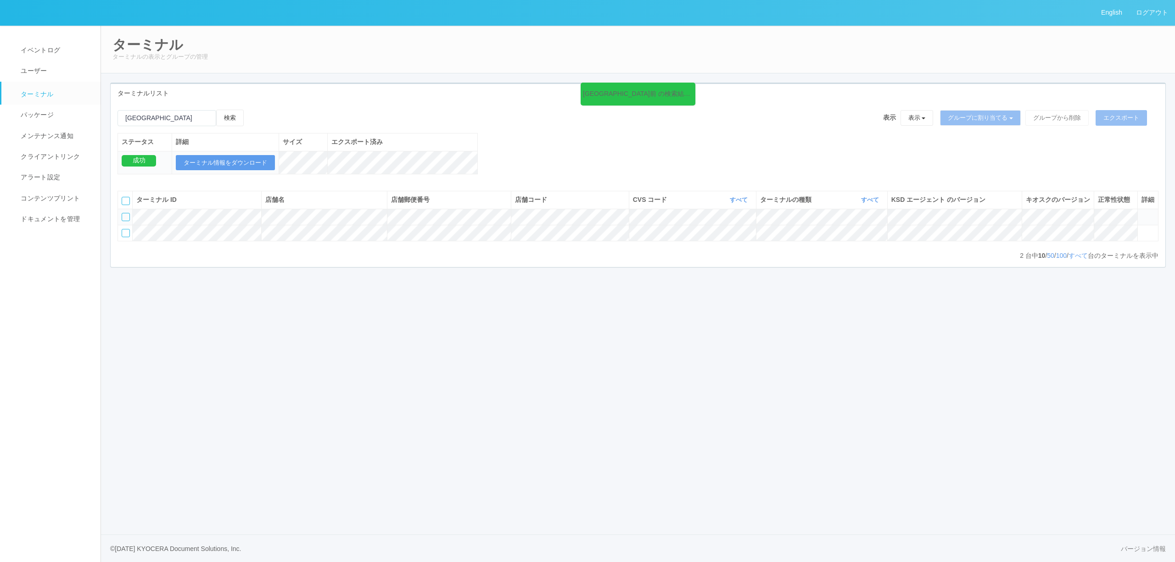
click at [1141, 213] on icon at bounding box center [1141, 213] width 0 height 0
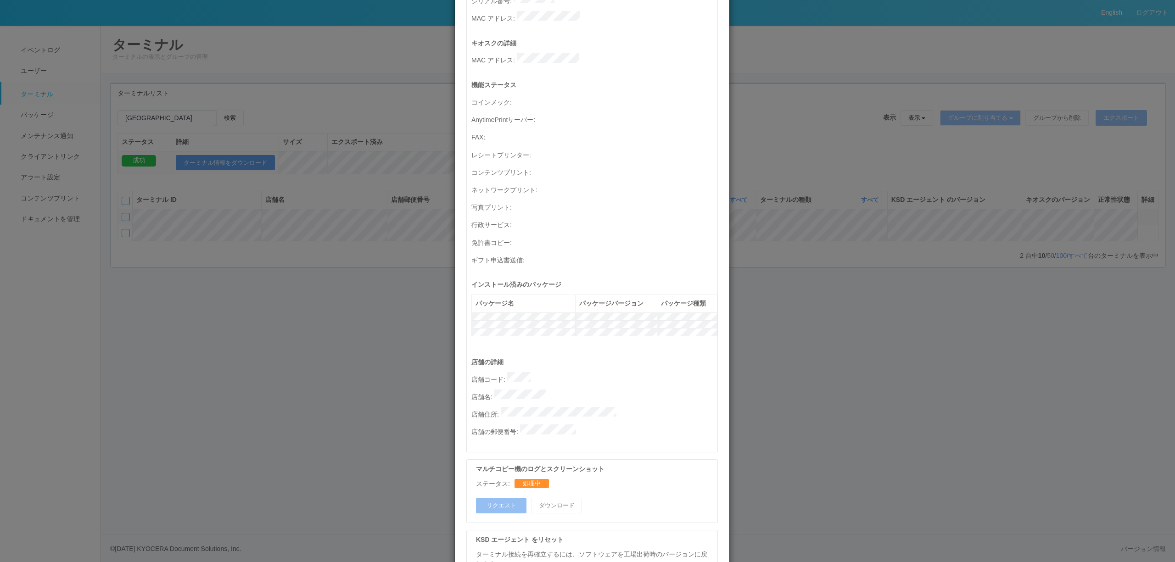
scroll to position [263, 0]
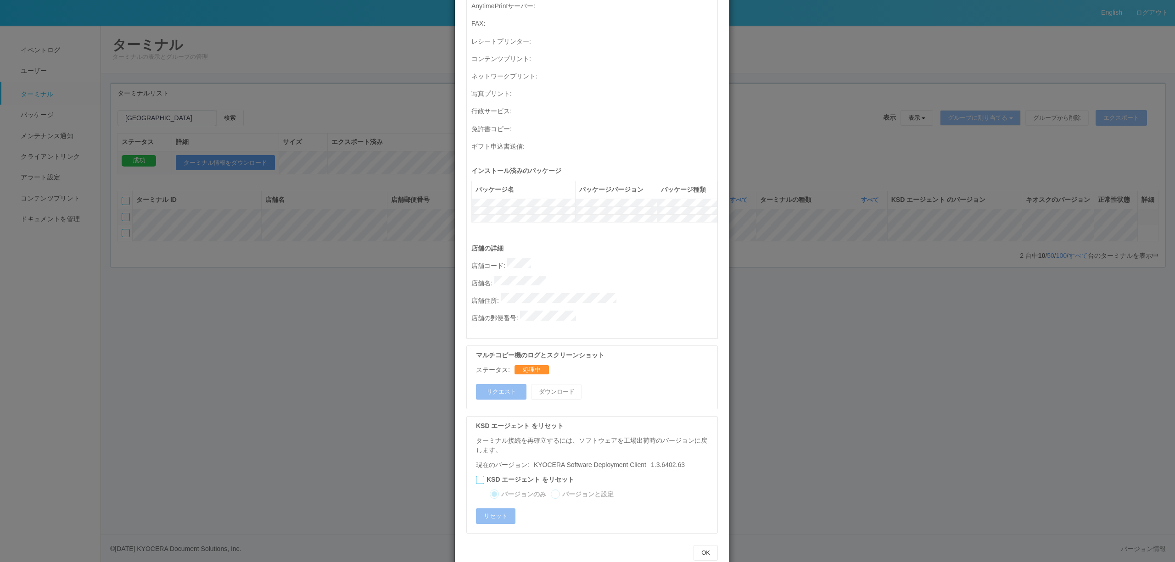
click at [204, 240] on div "ターミナルの詳細 詳細 S.M.A.R.T 接続ステータス 最終接続日時 : [DATE] 04:13:30 AM マルチコピー機の詳細 モデル : シリアル…" at bounding box center [587, 281] width 1175 height 562
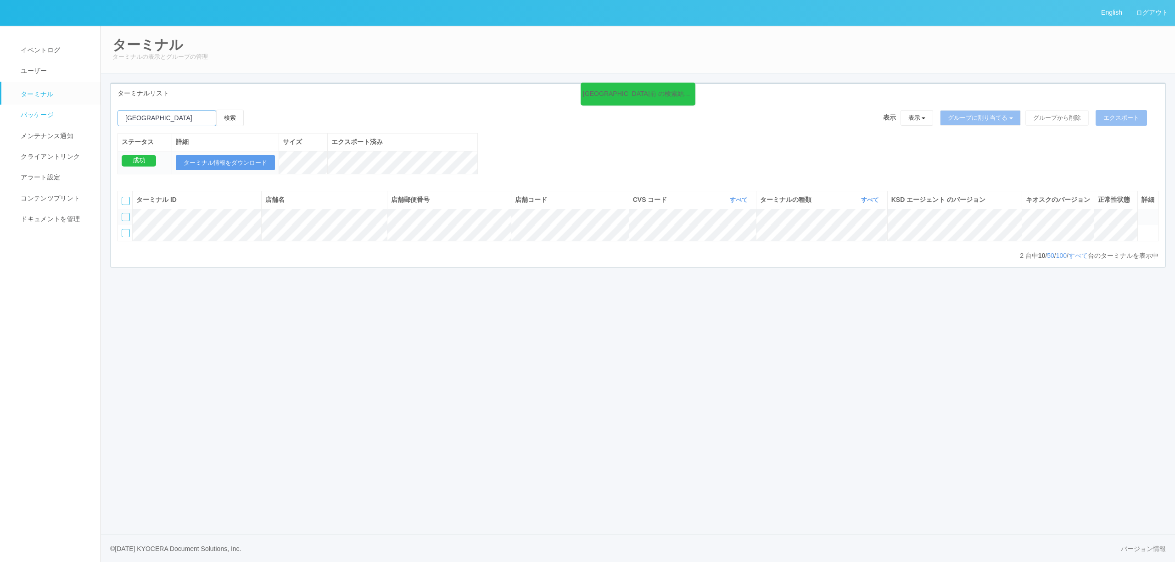
drag, startPoint x: 181, startPoint y: 117, endPoint x: 61, endPoint y: 117, distance: 120.2
click at [61, 117] on div "English ログアウト イベントログ ユーザー ターミナル パッケージ メンテナンス通知 クライアントリンク アラート設定 コンテンツプリント ドキュメン…" at bounding box center [587, 281] width 1175 height 562
click at [183, 113] on input "emailSearch" at bounding box center [166, 118] width 99 height 16
drag, startPoint x: 192, startPoint y: 114, endPoint x: 63, endPoint y: 114, distance: 128.5
click at [63, 114] on div "English ログアウト イベントログ ユーザー ターミナル パッケージ メンテナンス通知 クライアントリンク アラート設定 コンテンツプリント ドキュメン…" at bounding box center [587, 281] width 1175 height 562
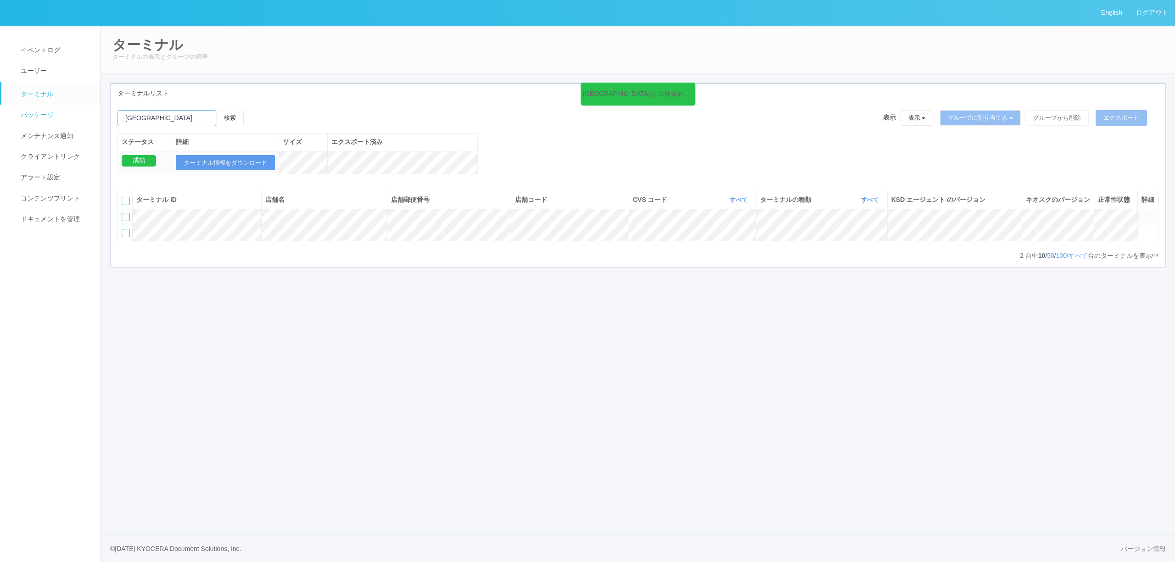
paste input "のぞみ野"
click at [241, 121] on button "検索" at bounding box center [230, 118] width 28 height 17
click at [1141, 213] on icon at bounding box center [1141, 213] width 0 height 0
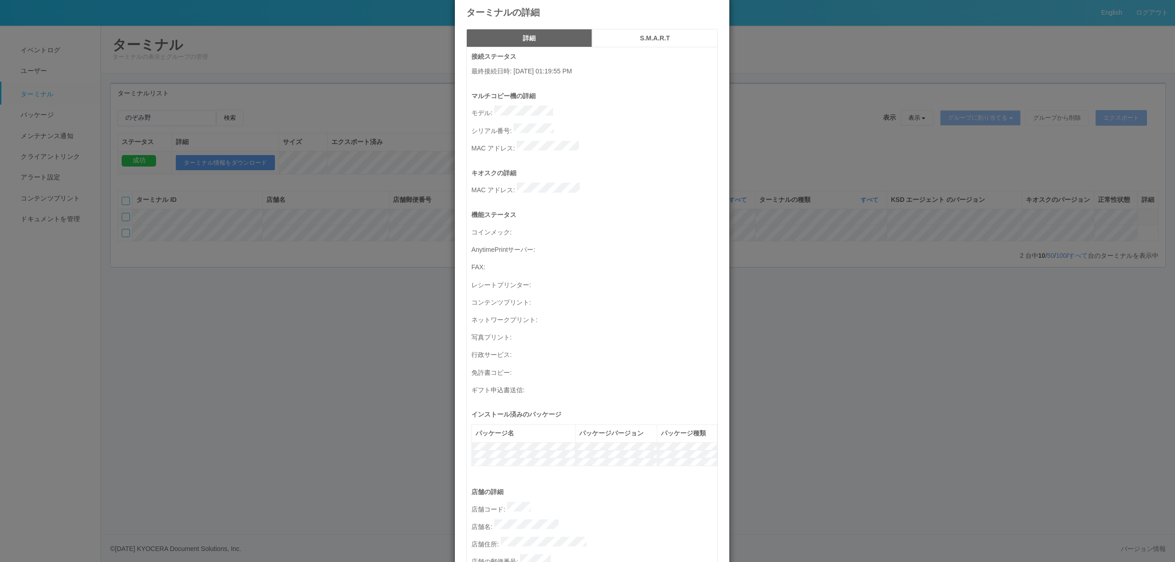
scroll to position [17, 0]
click at [375, 274] on div "ターミナルの詳細 詳細 S.M.A.R.T 接続ステータス 最終接続日時 : 08/13/2025 01:19:55 PM マルチコピー機の詳細 モデル : …" at bounding box center [587, 281] width 1175 height 562
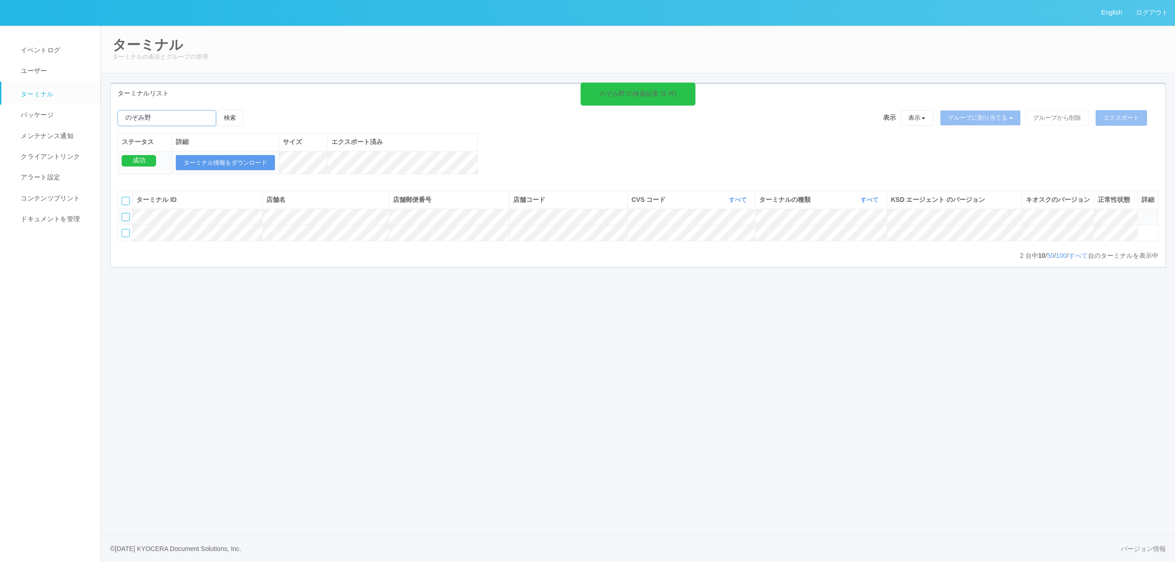
drag, startPoint x: 206, startPoint y: 123, endPoint x: -142, endPoint y: 128, distance: 348.4
click at [0, 128] on html "English ログアウト イベントログ ユーザー ターミナル パッケージ メンテナンス通知 クライアントリンク アラート設定 コンテンツプリント ドキュメン…" at bounding box center [587, 281] width 1175 height 562
click at [221, 114] on button "検索" at bounding box center [230, 118] width 28 height 17
drag, startPoint x: 211, startPoint y: 117, endPoint x: 114, endPoint y: 122, distance: 97.4
click at [114, 122] on div "のぞみ野 の検索結果 (2 件) 検索 表示 表示 すべてのターミナル 未割り当てのターミナル グループを追加 グループ名を編集 アーカイブ済みのターミナル …" at bounding box center [638, 147] width 1055 height 74
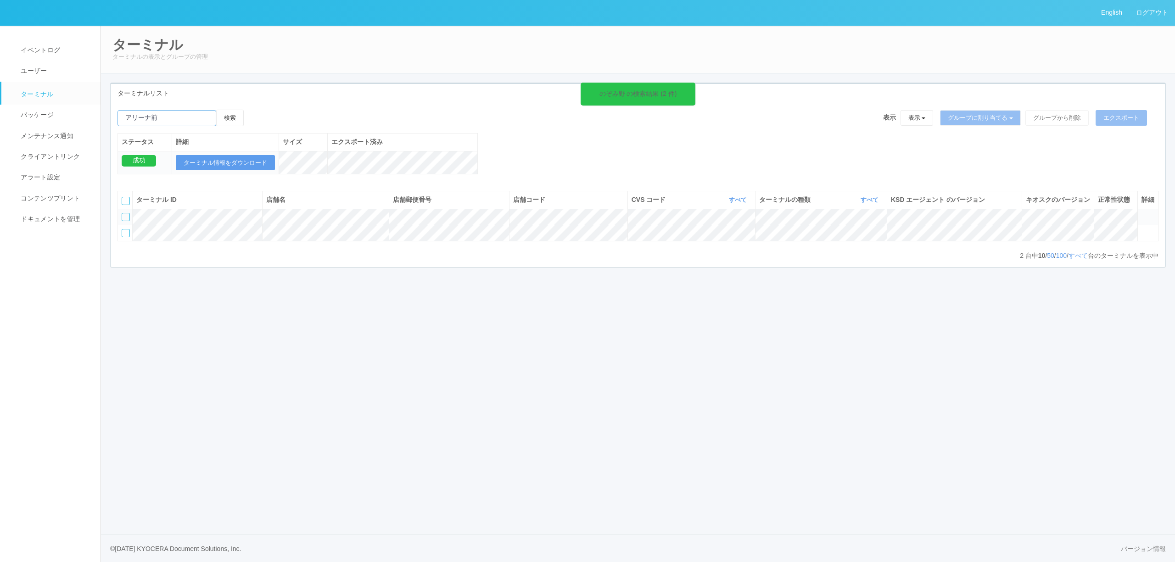
paste input "[GEOGRAPHIC_DATA]"
click at [224, 111] on button "検索" at bounding box center [230, 118] width 28 height 17
type input "[GEOGRAPHIC_DATA]"
drag, startPoint x: 179, startPoint y: 122, endPoint x: 142, endPoint y: 120, distance: 36.8
click at [142, 120] on input "emailSearch" at bounding box center [166, 118] width 99 height 16
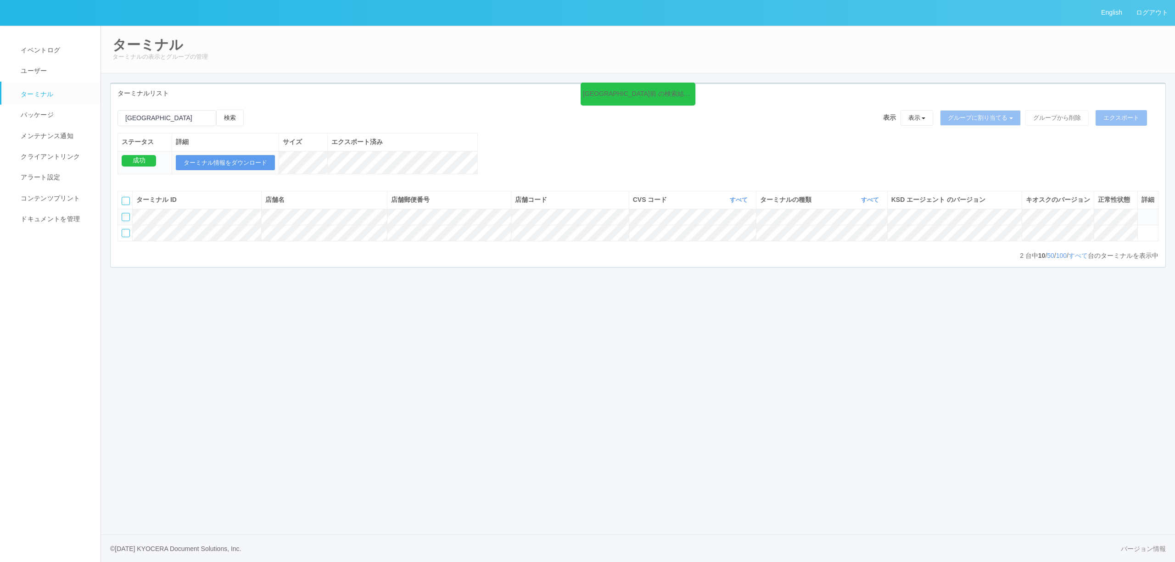
click at [1141, 213] on icon at bounding box center [1141, 213] width 0 height 0
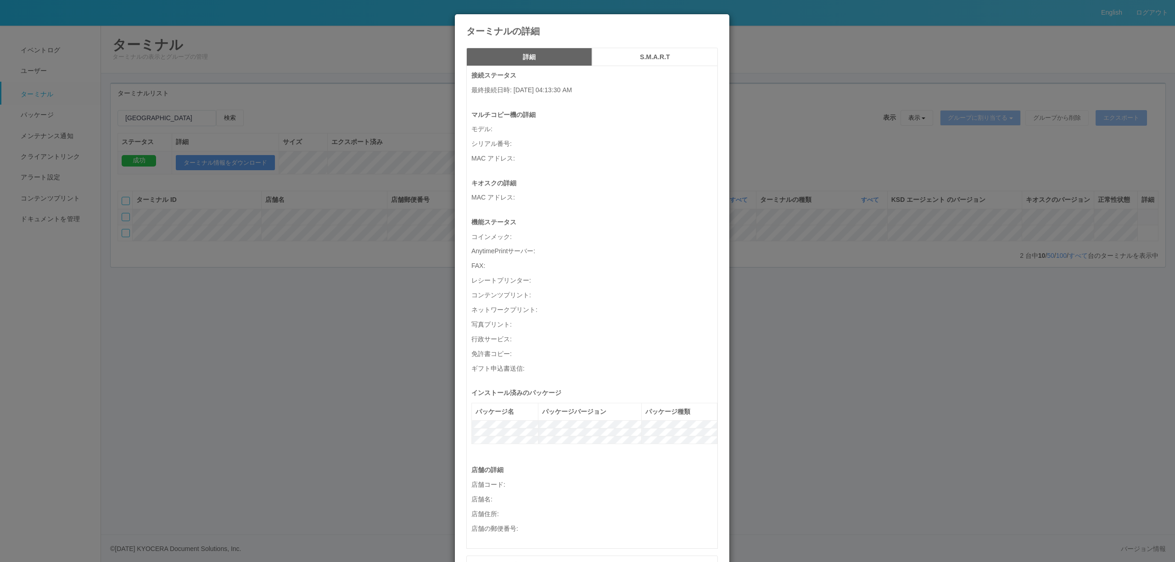
click at [1147, 228] on body "English ログアウト イベントログ ユーザー ターミナル パッケージ メンテナンス通知 クライアントリンク アラート設定 コンテンツプリント ドキュメン…" at bounding box center [587, 281] width 1175 height 562
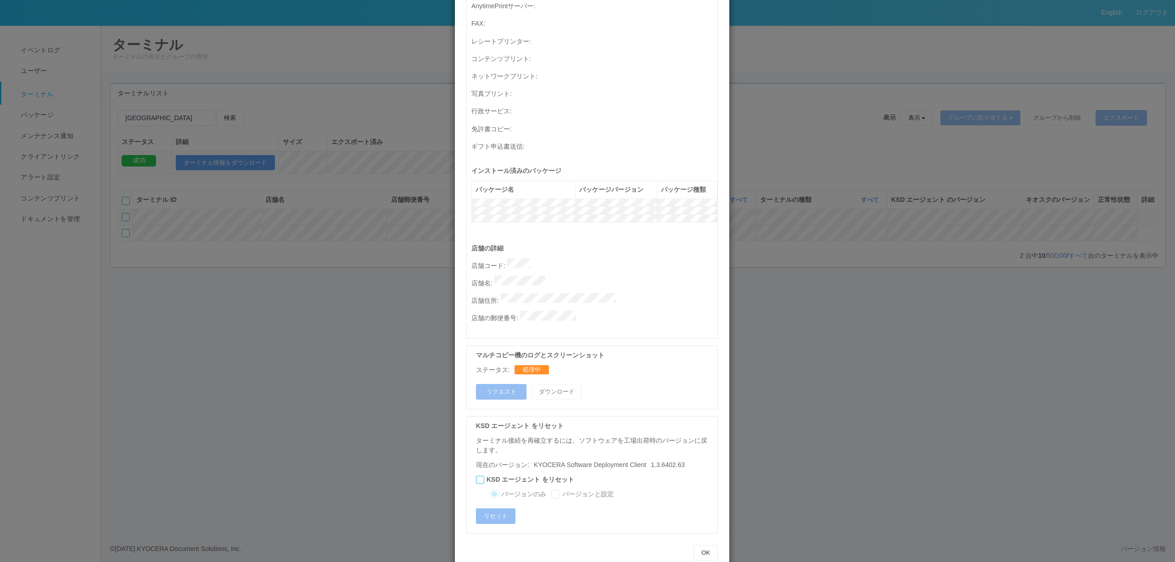
click at [794, 301] on div "ターミナルの詳細 詳細 S.M.A.R.T 接続ステータス 最終接続日時 : [DATE] 04:13:30 AM マルチコピー機の詳細 モデル : シリアル…" at bounding box center [587, 281] width 1175 height 562
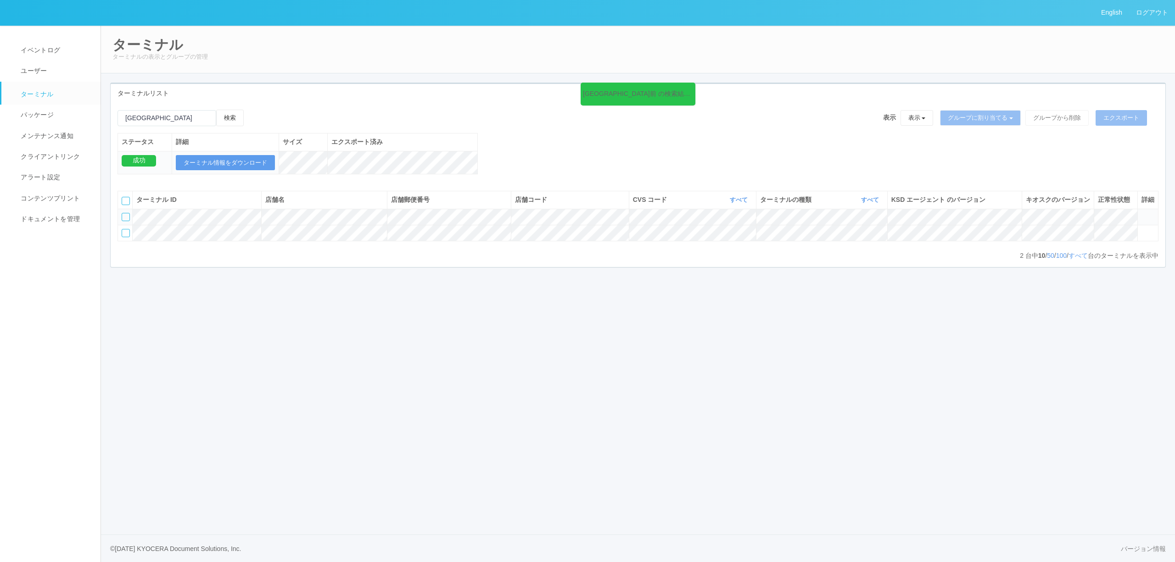
click at [1141, 213] on icon at bounding box center [1141, 213] width 0 height 0
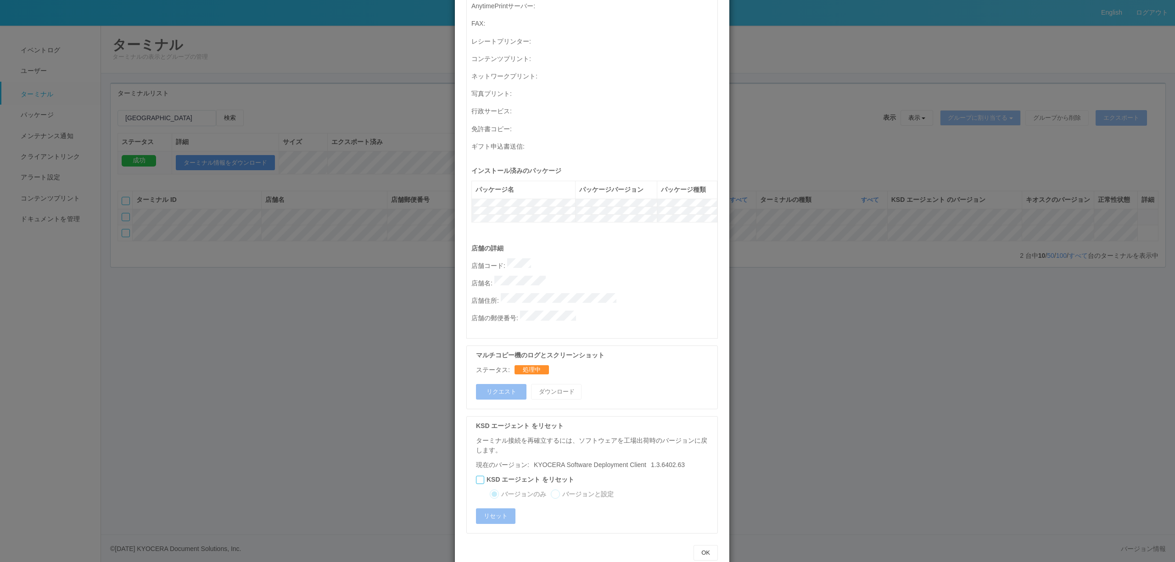
click at [953, 355] on div "ターミナルの詳細 詳細 S.M.A.R.T 接続ステータス 最終接続日時 : [DATE] 04:13:30 AM マルチコピー機の詳細 モデル : シリアル…" at bounding box center [587, 281] width 1175 height 562
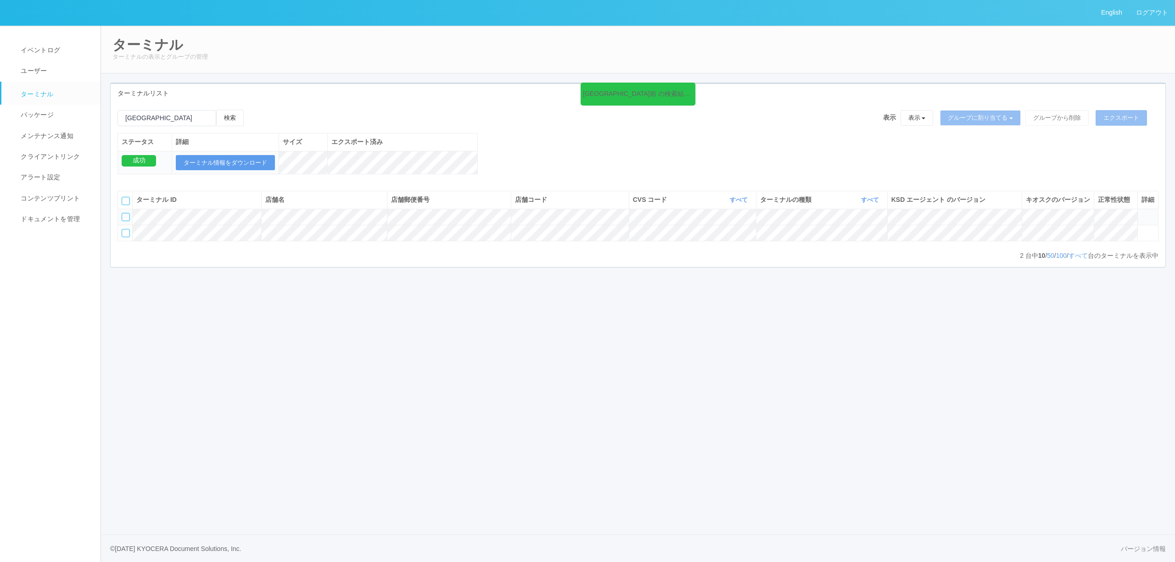
click at [1141, 213] on icon at bounding box center [1141, 213] width 0 height 0
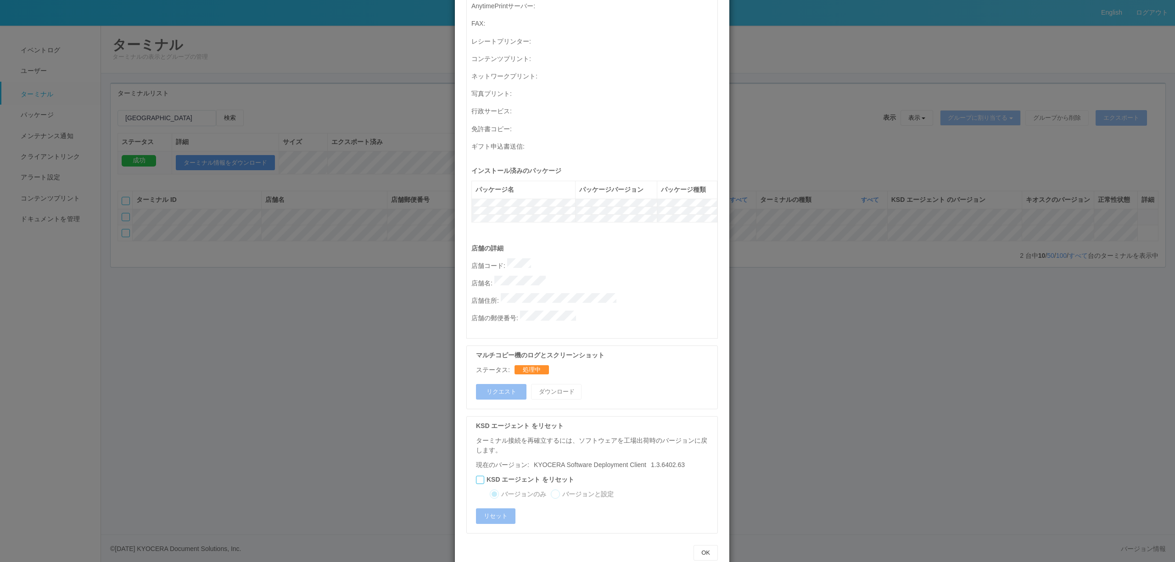
click at [1124, 330] on div "ターミナルの詳細 詳細 S.M.A.R.T 接続ステータス 最終接続日時 : [DATE] 04:13:30 AM マルチコピー機の詳細 モデル : シリアル…" at bounding box center [587, 281] width 1175 height 562
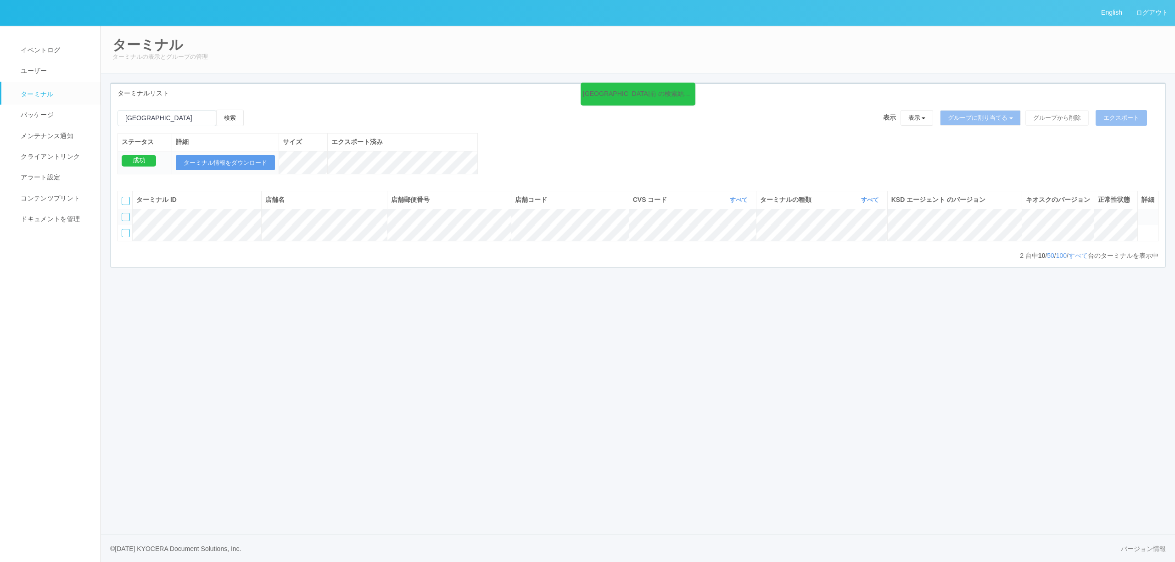
click at [1141, 213] on icon at bounding box center [1141, 213] width 0 height 0
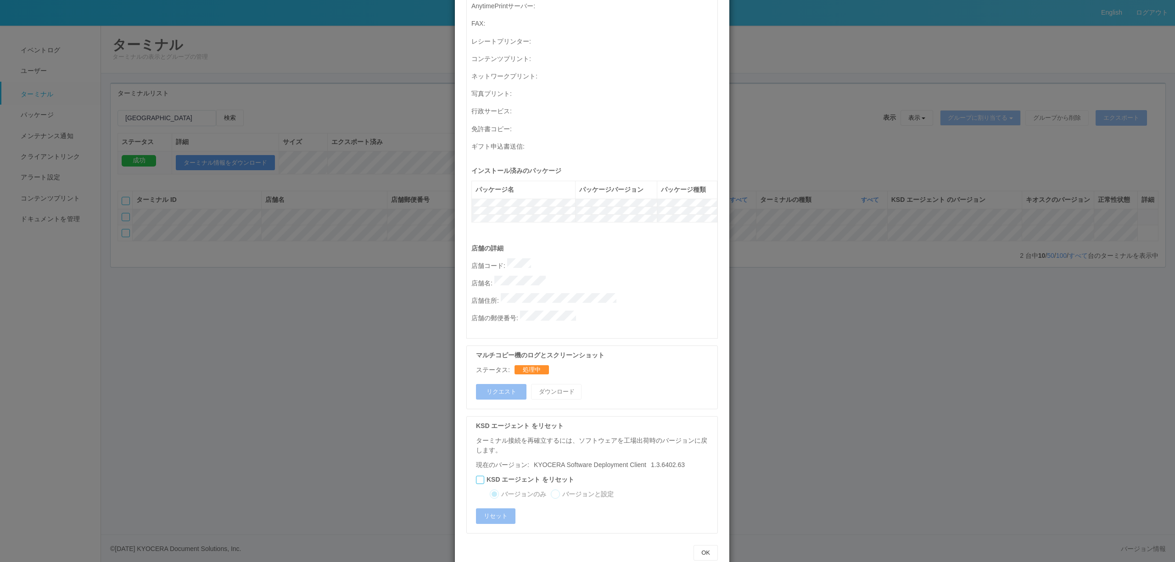
click at [160, 99] on div "ターミナルの詳細 詳細 S.M.A.R.T 接続ステータス 最終接続日時 : [DATE] 04:13:30 AM マルチコピー機の詳細 モデル : シリアル…" at bounding box center [587, 281] width 1175 height 562
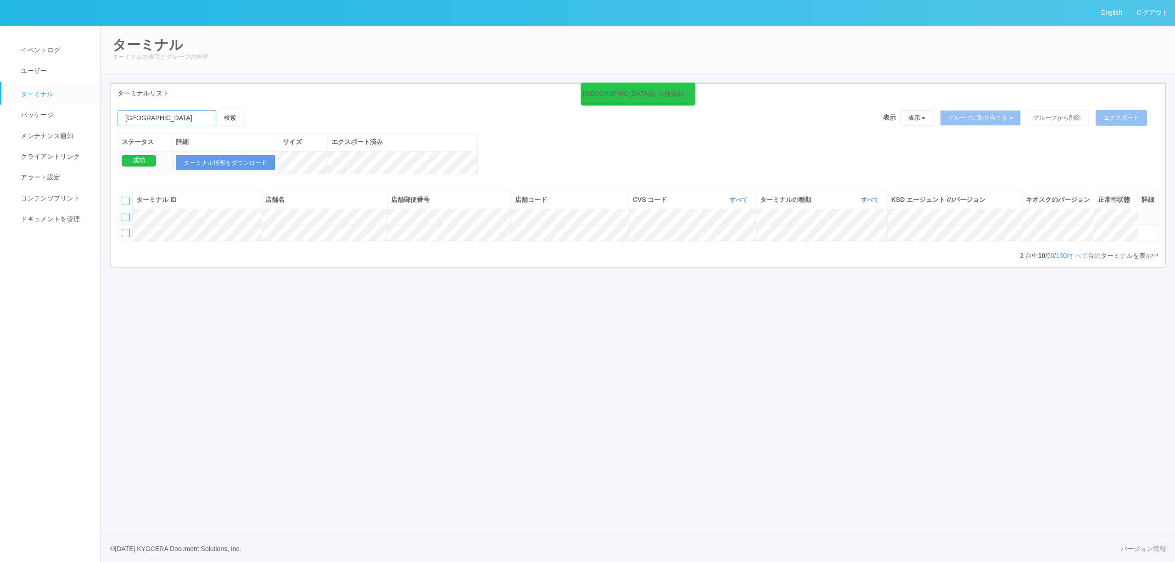
drag, startPoint x: 179, startPoint y: 120, endPoint x: 125, endPoint y: 115, distance: 53.9
click at [125, 115] on input "emailSearch" at bounding box center [166, 118] width 99 height 16
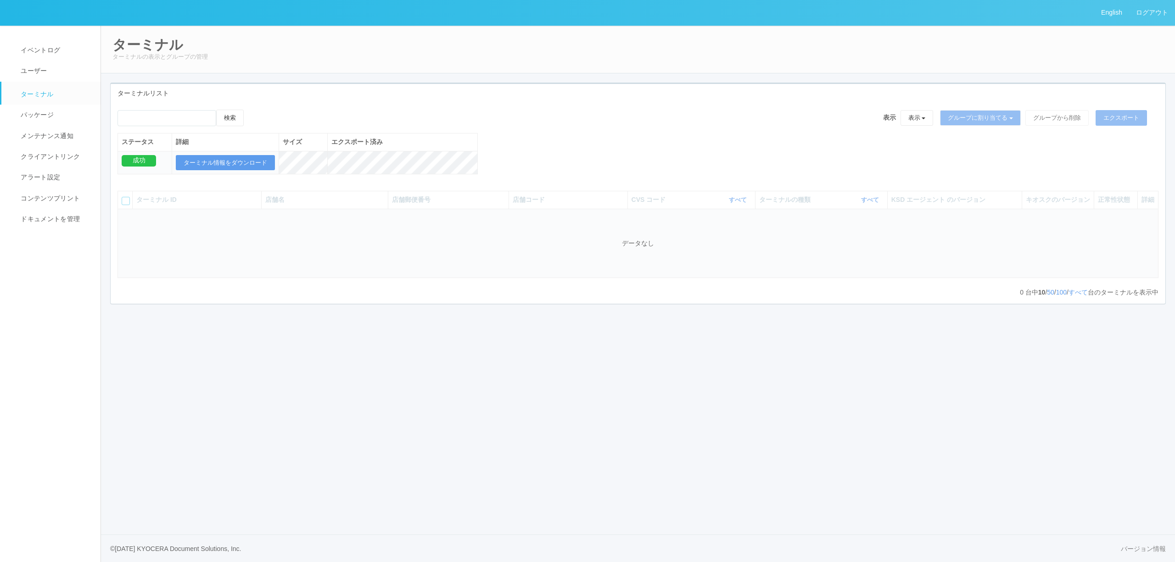
click at [162, 109] on div "検索 表示 表示 すべてのターミナル 未割り当てのターミナル グループを追加 グループ名を編集 アーカイブ済みのターミナル グループに割り当てる グループを追…" at bounding box center [638, 203] width 1055 height 201
click at [165, 114] on input "emailSearch" at bounding box center [166, 118] width 99 height 16
paste input "[GEOGRAPHIC_DATA]"
type input "[GEOGRAPHIC_DATA]"
click at [239, 119] on button "検索" at bounding box center [230, 118] width 28 height 17
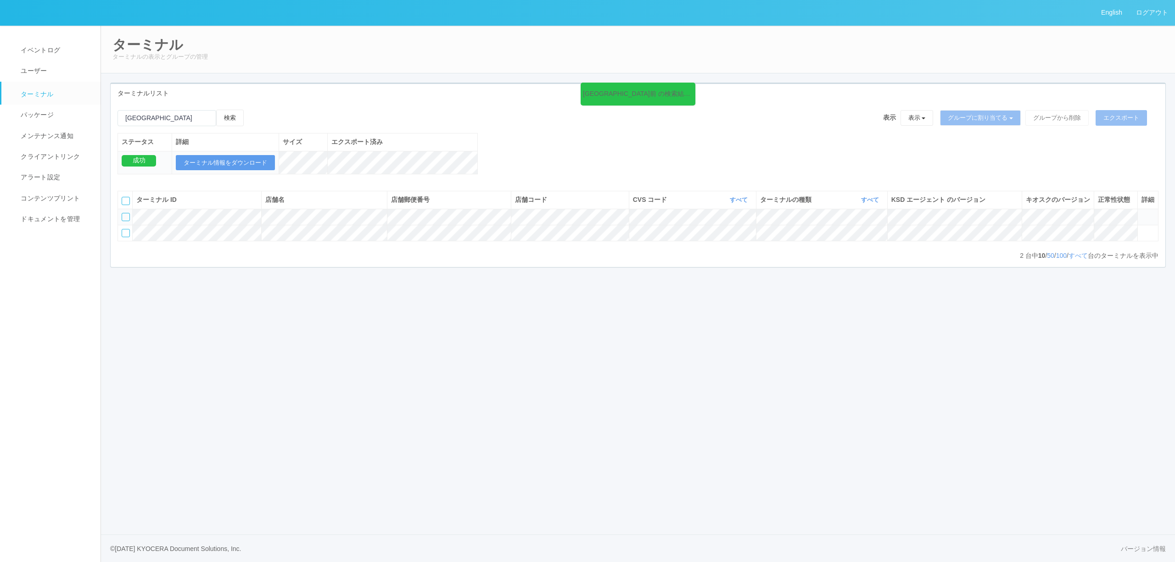
click at [1141, 213] on icon at bounding box center [1141, 213] width 0 height 0
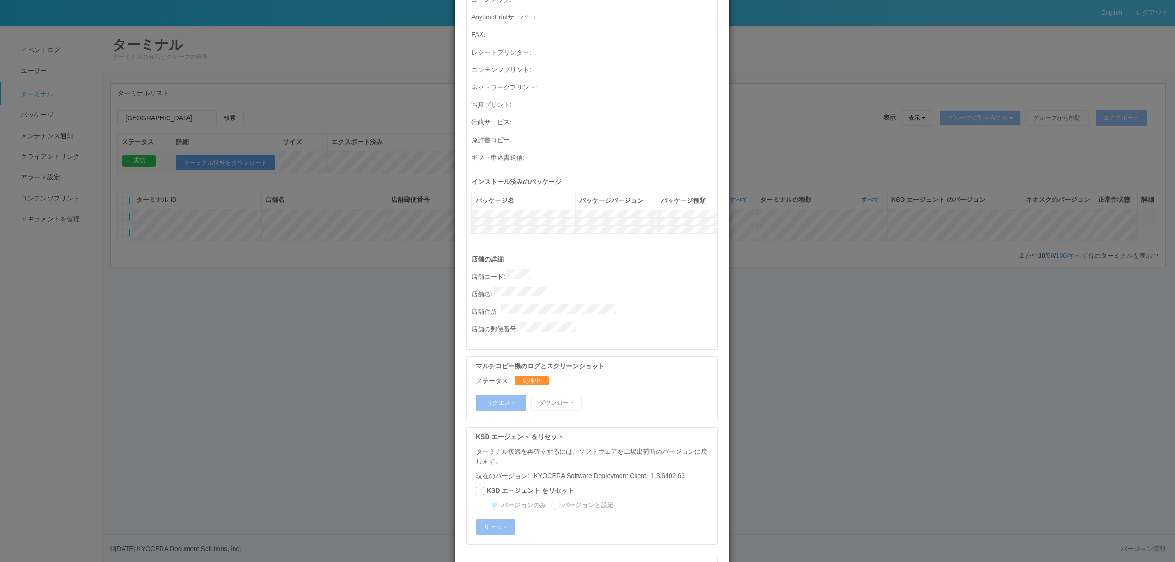
scroll to position [263, 0]
click at [778, 387] on div "ターミナルの詳細 詳細 S.M.A.R.T 接続ステータス 最終接続日時 : [DATE] 04:13:30 AM マルチコピー機の詳細 モデル : シリアル…" at bounding box center [587, 281] width 1175 height 562
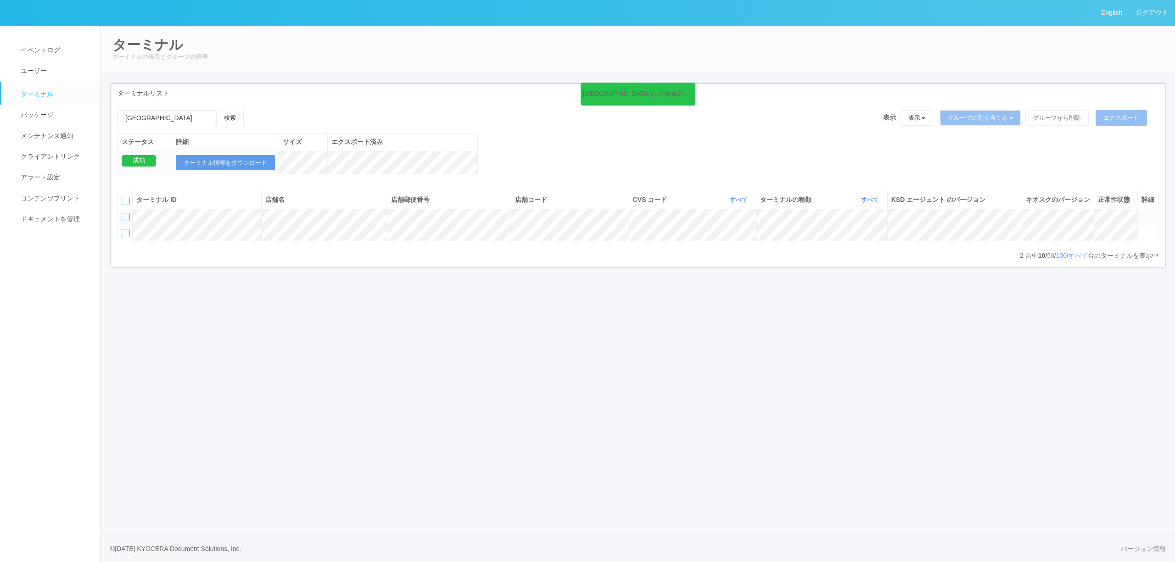
click at [1141, 213] on icon at bounding box center [1141, 213] width 0 height 0
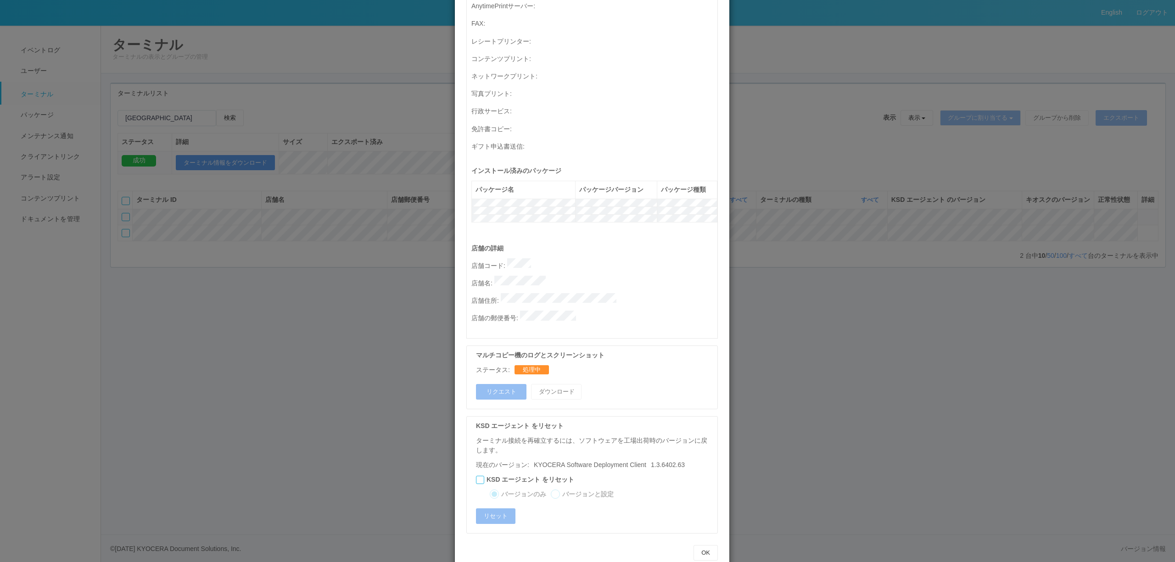
click at [766, 300] on div "ターミナルの詳細 詳細 S.M.A.R.T 接続ステータス 最終接続日時 : [DATE] 04:13:30 AM マルチコピー機の詳細 モデル : シリアル…" at bounding box center [587, 281] width 1175 height 562
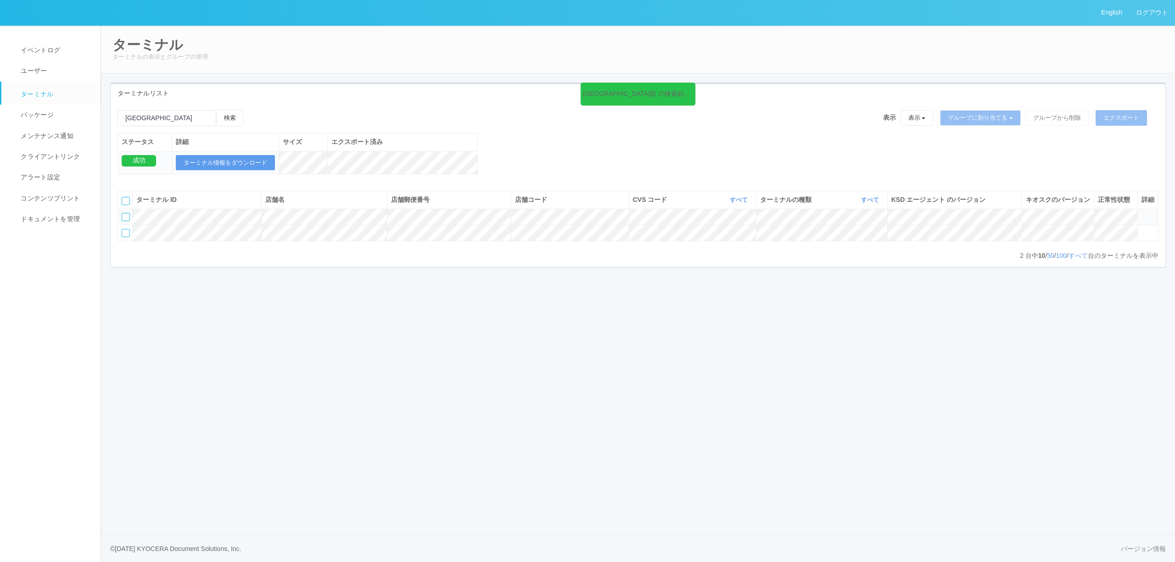
click at [1141, 213] on icon at bounding box center [1141, 213] width 0 height 0
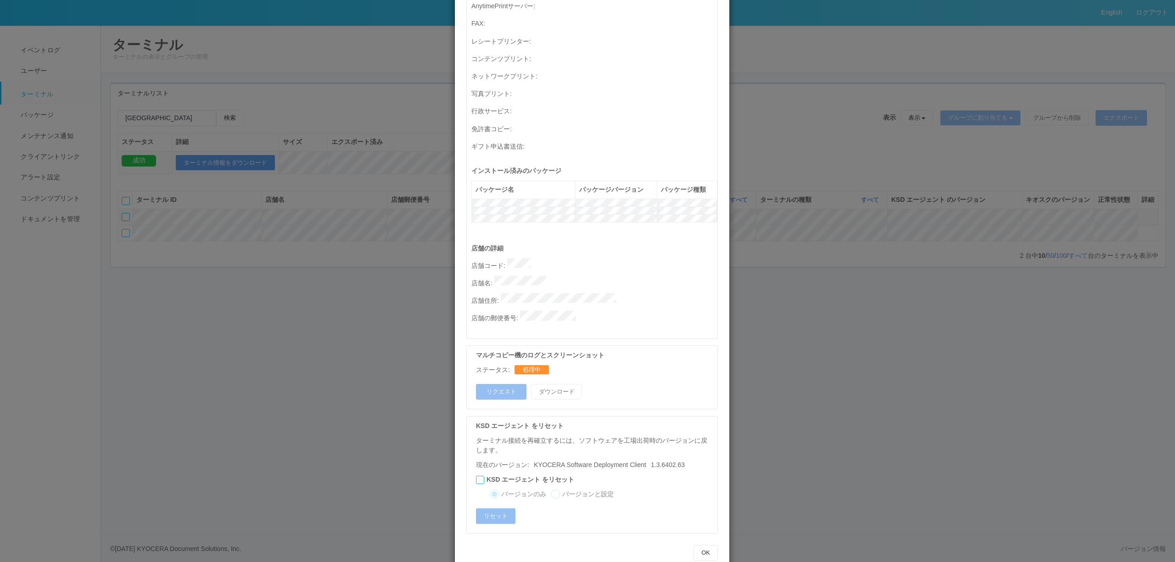
drag, startPoint x: 827, startPoint y: 431, endPoint x: 1041, endPoint y: 274, distance: 266.3
click at [850, 425] on div "ターミナルの詳細 詳細 S.M.A.R.T 接続ステータス 最終接続日時 : [DATE] 04:13:30 AM マルチコピー機の詳細 モデル : シリアル…" at bounding box center [587, 281] width 1175 height 562
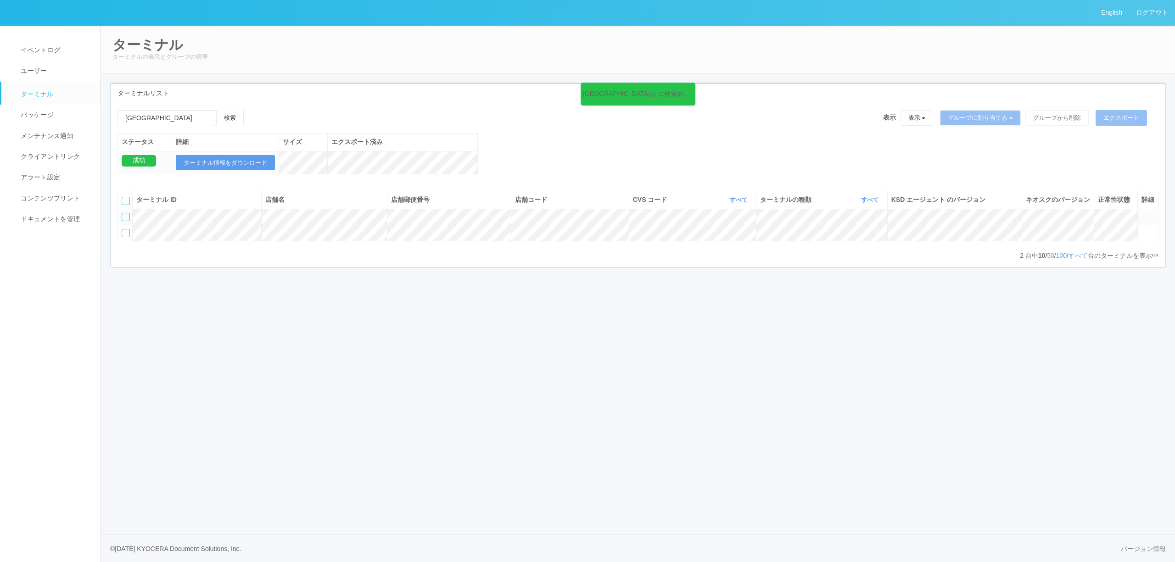
click at [1141, 213] on icon at bounding box center [1141, 213] width 0 height 0
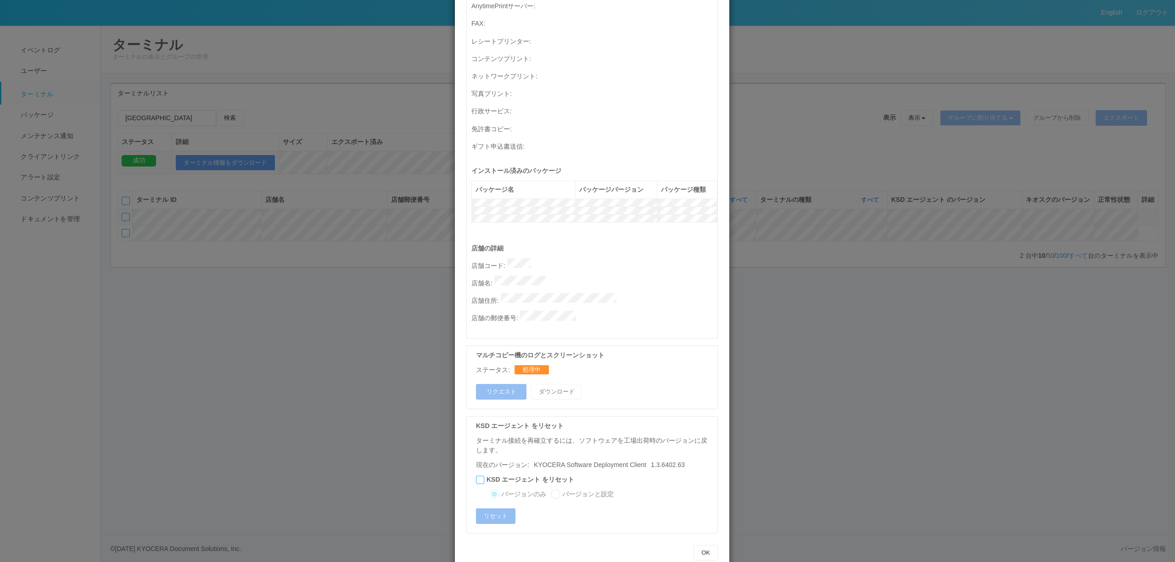
click at [192, 342] on div "ターミナルの詳細 詳細 S.M.A.R.T 接続ステータス 最終接続日時 : [DATE] 04:13:30 AM マルチコピー機の詳細 モデル : シリアル…" at bounding box center [587, 281] width 1175 height 562
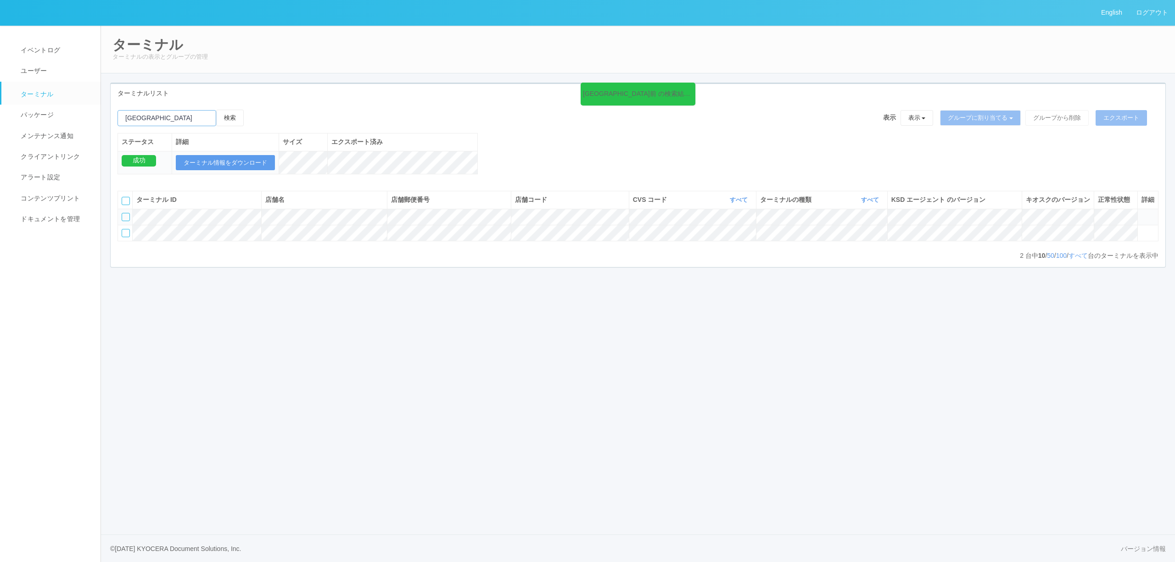
drag, startPoint x: 185, startPoint y: 114, endPoint x: -202, endPoint y: 96, distance: 386.9
click at [0, 96] on html "English ログアウト イベントログ ユーザー ターミナル パッケージ メンテナンス通知 クライアントリンク アラート設定 コンテンツプリント ドキュメン…" at bounding box center [587, 281] width 1175 height 562
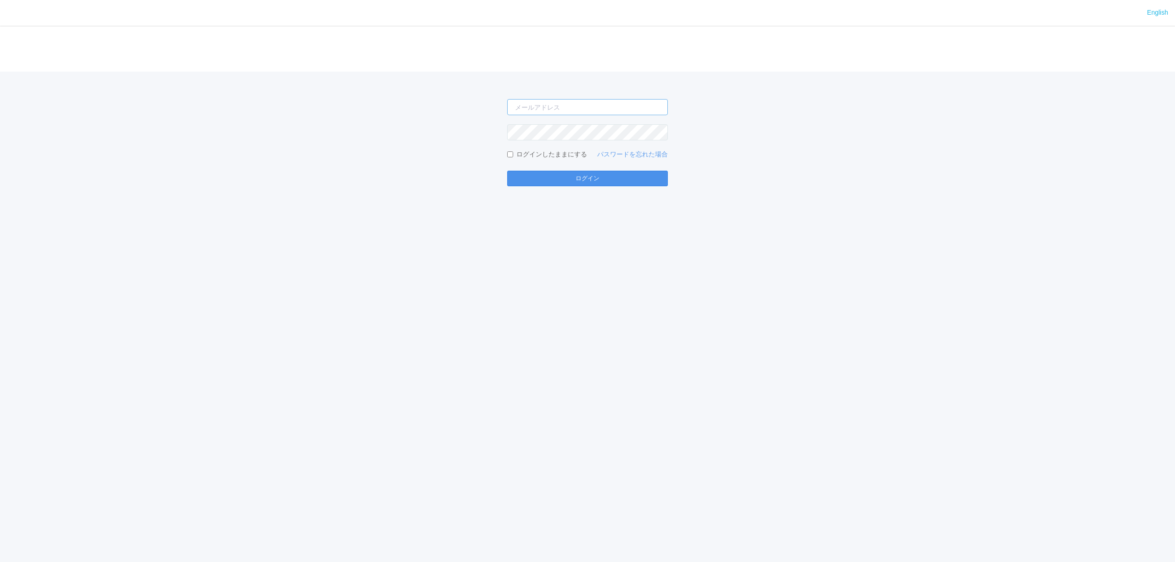
type input "[PERSON_NAME][EMAIL_ADDRESS][DOMAIN_NAME]"
click at [577, 175] on button "ログイン" at bounding box center [587, 179] width 161 height 16
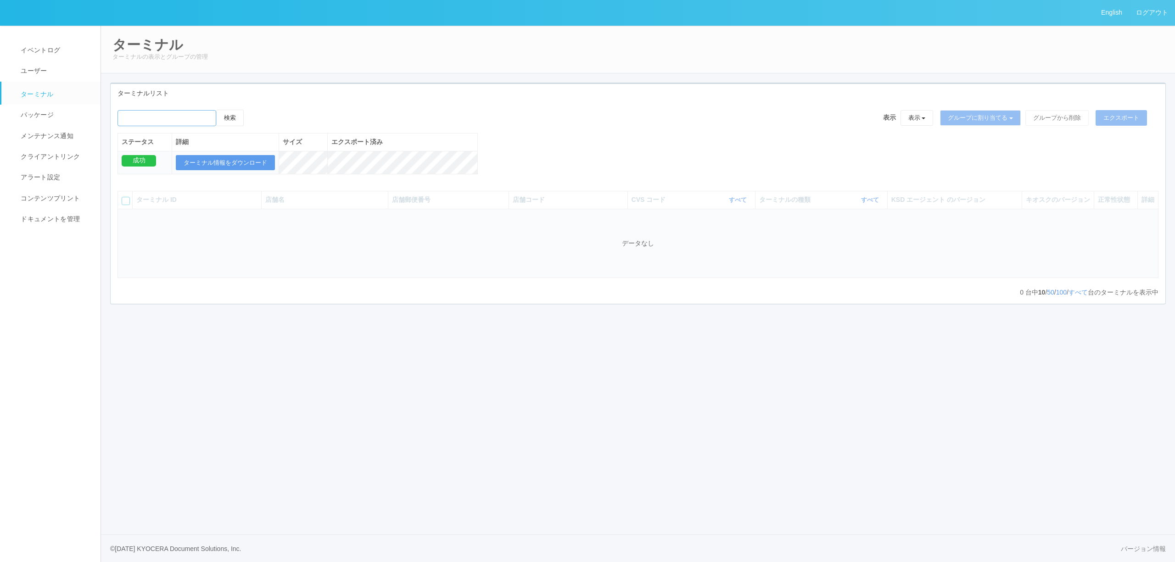
click at [207, 113] on input "emailSearch" at bounding box center [166, 118] width 99 height 16
paste input "279048"
type input "279048"
click at [230, 114] on button "検索" at bounding box center [230, 118] width 28 height 17
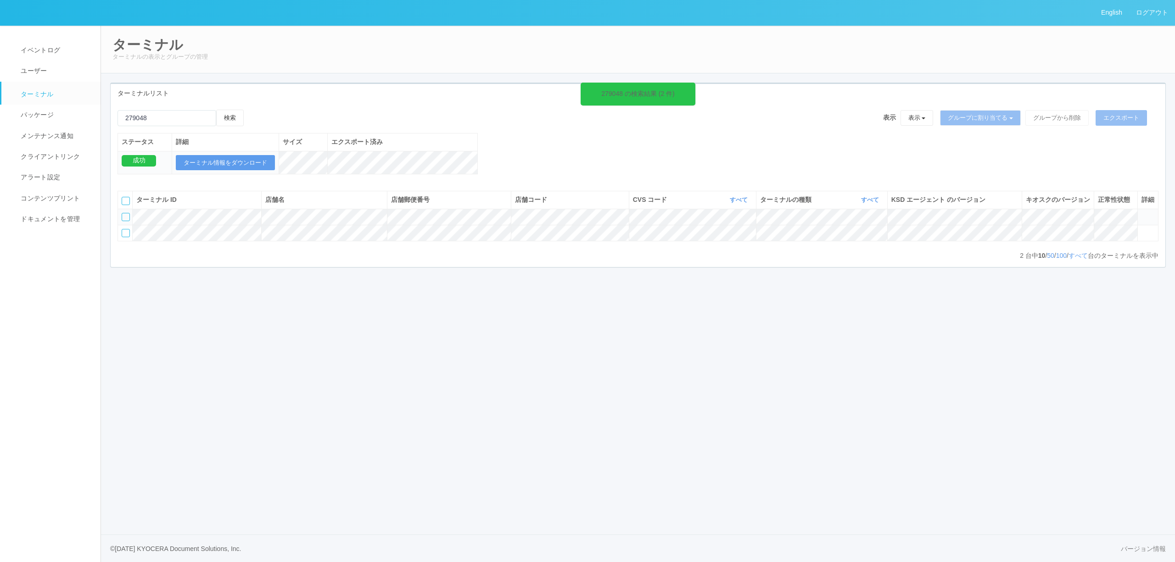
click at [1141, 213] on icon at bounding box center [1141, 213] width 0 height 0
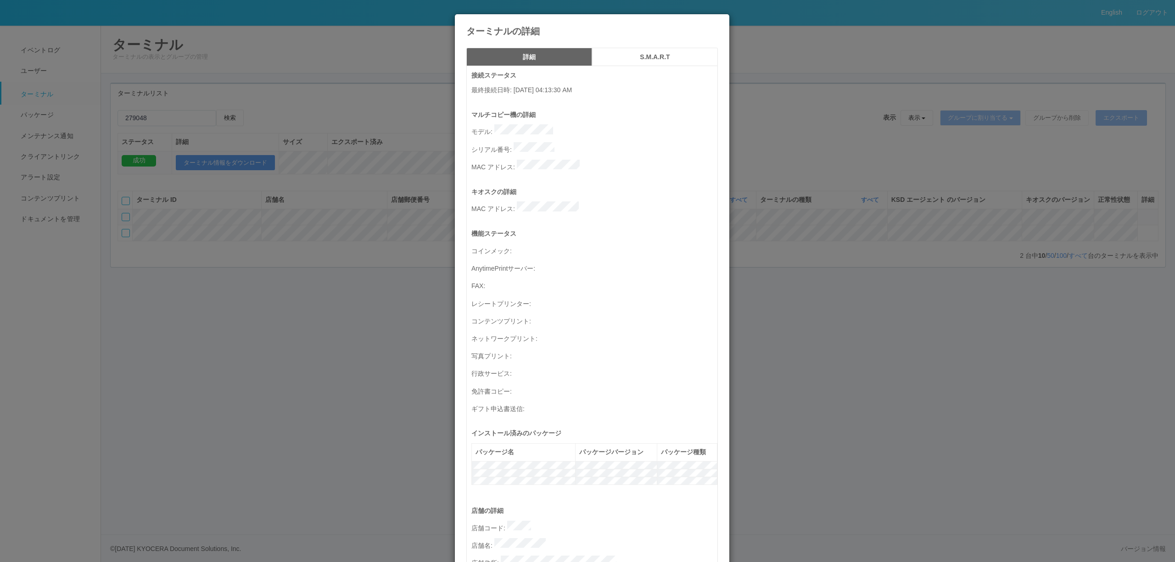
scroll to position [263, 0]
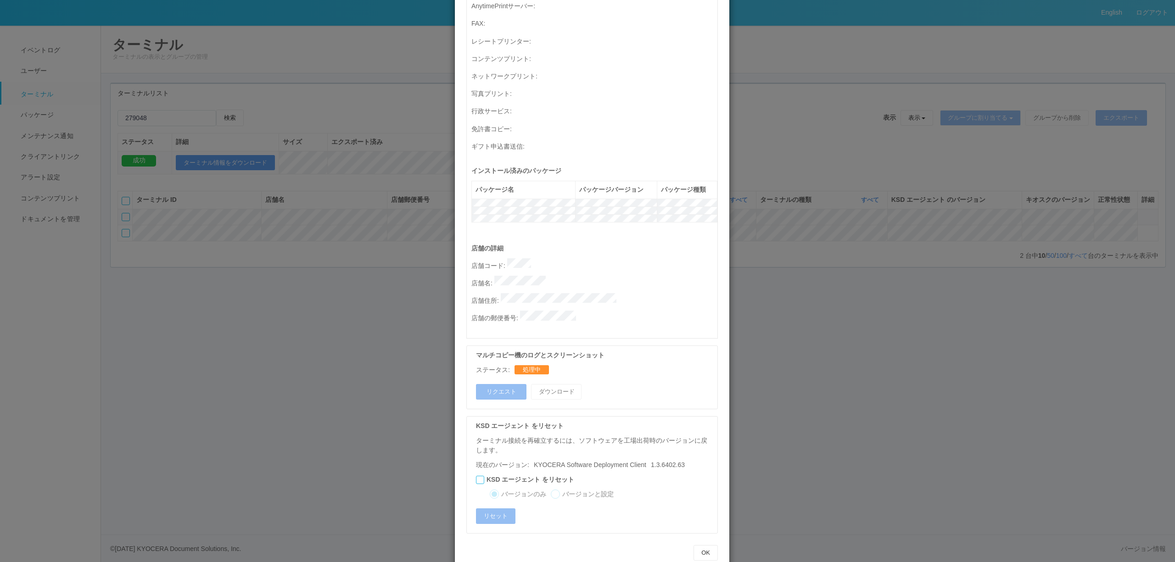
click at [223, 281] on div "ターミナルの詳細 詳細 S.M.A.R.T 接続ステータス 最終接続日時 : [DATE] 04:13:30 AM マルチコピー機の詳細 モデル : シリアル…" at bounding box center [587, 281] width 1175 height 562
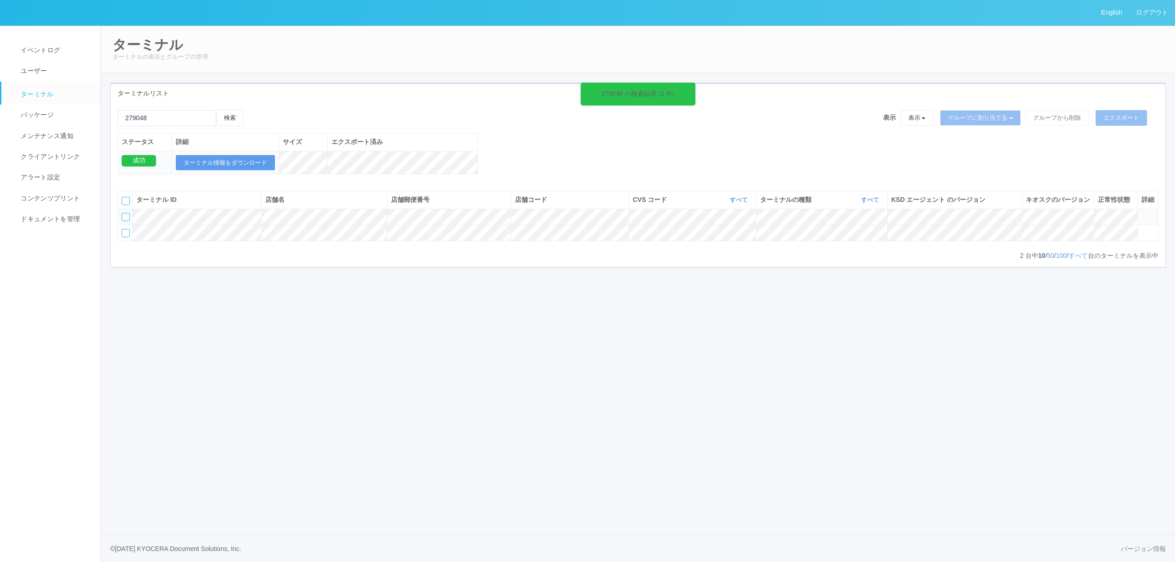
click at [1141, 213] on icon at bounding box center [1141, 213] width 0 height 0
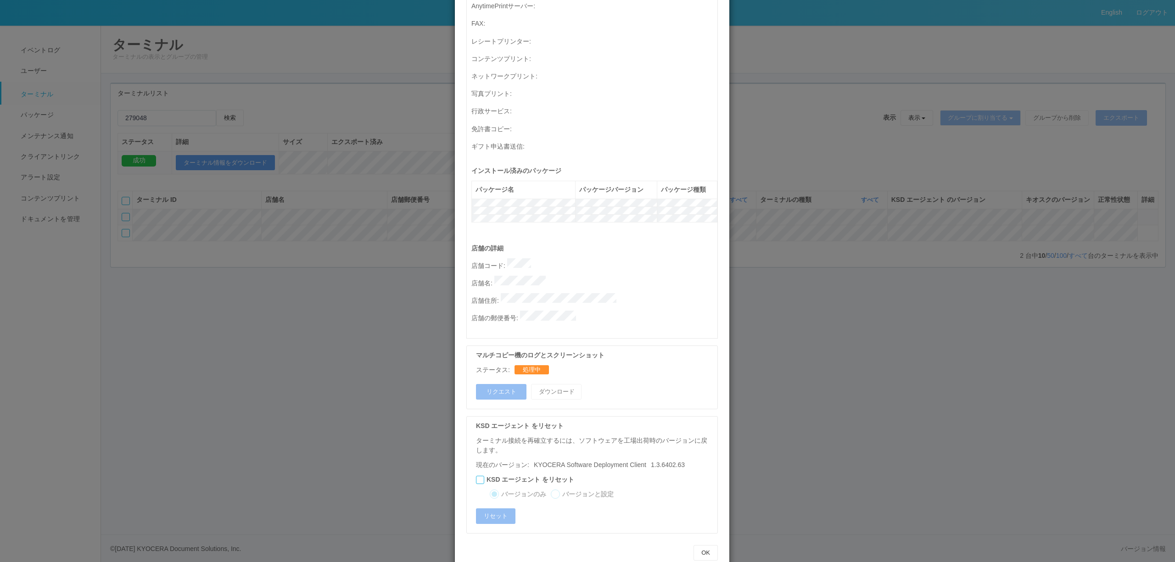
drag, startPoint x: 1164, startPoint y: 222, endPoint x: 1156, endPoint y: 222, distance: 8.7
click at [1163, 222] on div "ターミナルの詳細 詳細 S.M.A.R.T 接続ステータス 最終接続日時 : [DATE] 04:13:30 AM マルチコピー機の詳細 モデル : シリアル…" at bounding box center [587, 281] width 1175 height 562
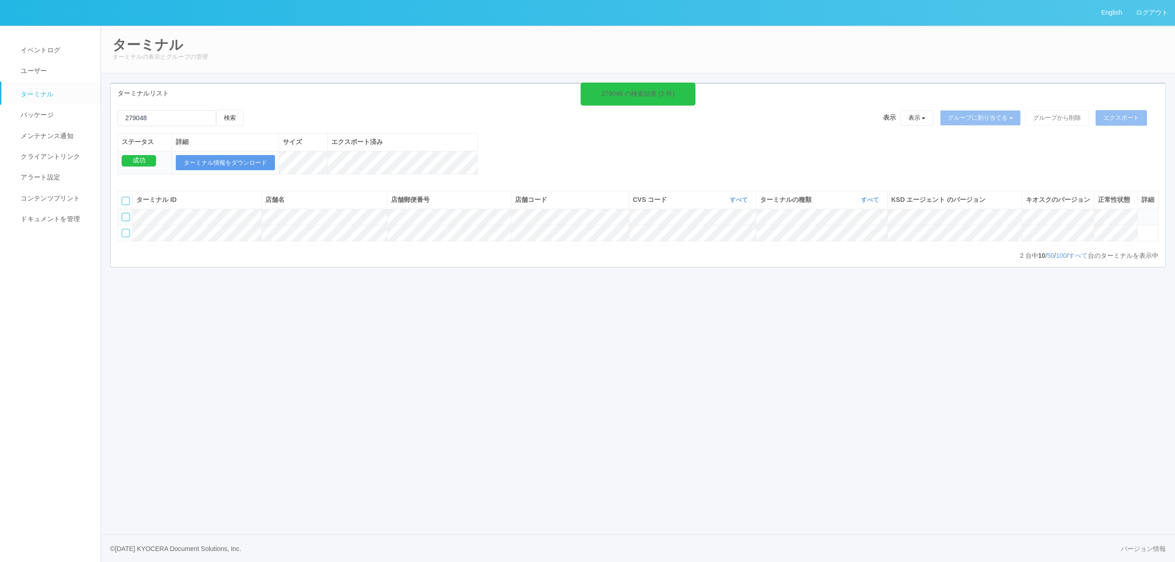
click at [1141, 213] on icon at bounding box center [1141, 213] width 0 height 0
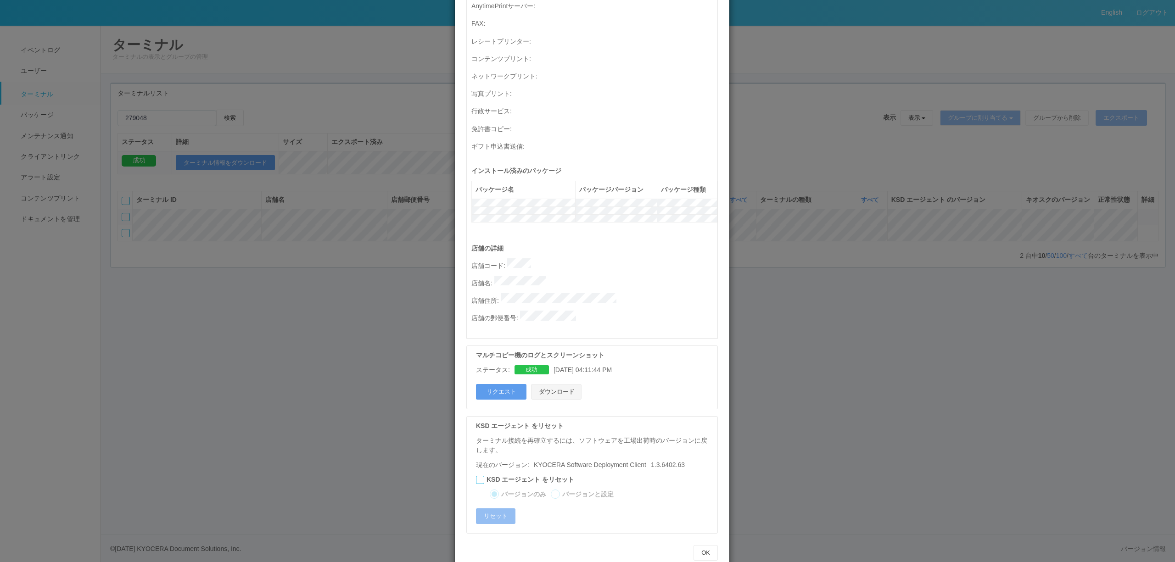
click at [564, 384] on button "ダウンロード" at bounding box center [556, 392] width 50 height 16
click at [449, 280] on div "ターミナルの詳細 詳細 S.M.A.R.T 接続ステータス 最終接続日時 : 08/13/2025 04:13:30 AM マルチコピー機の詳細 モデル : …" at bounding box center [587, 281] width 1175 height 562
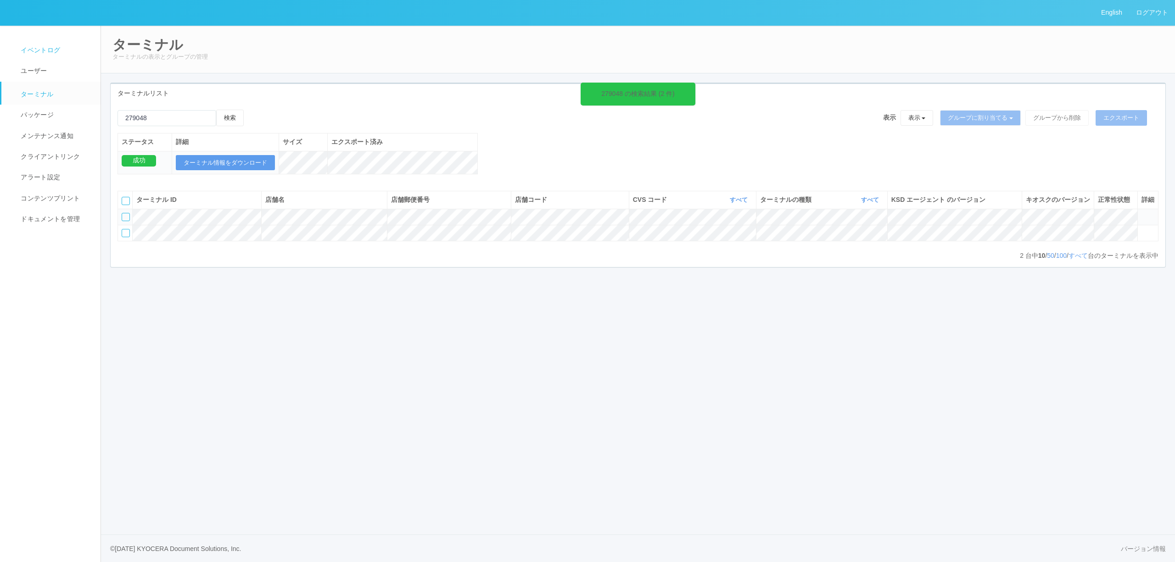
click at [36, 45] on link "イベントログ" at bounding box center [54, 50] width 107 height 21
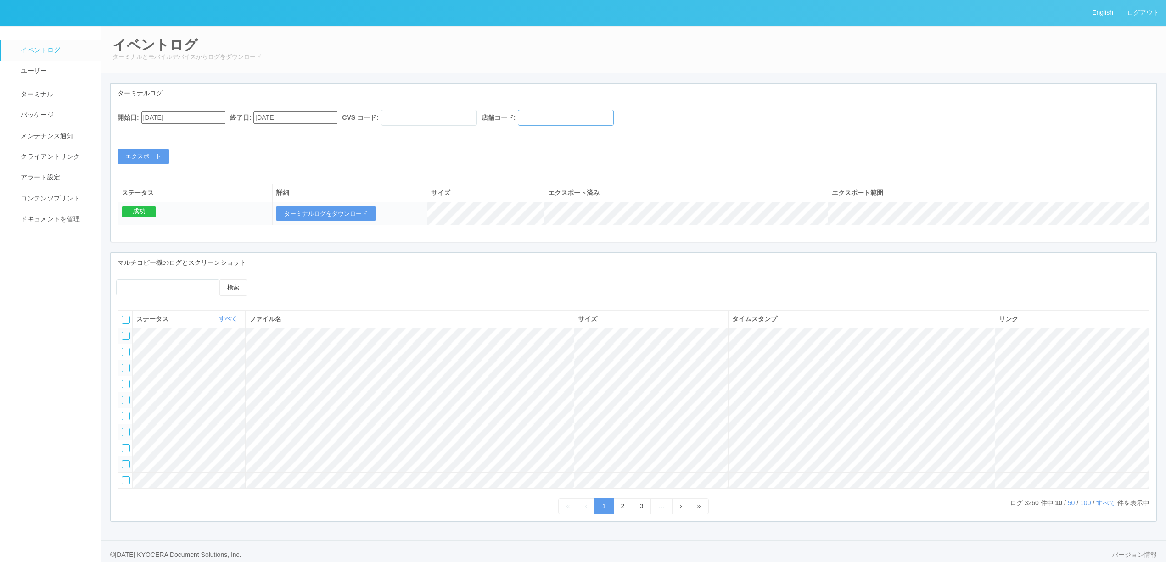
click at [560, 120] on input "text" at bounding box center [566, 118] width 96 height 16
paste input "279048"
type input "279048"
click at [181, 118] on input "07/13/2025" at bounding box center [183, 118] width 84 height 12
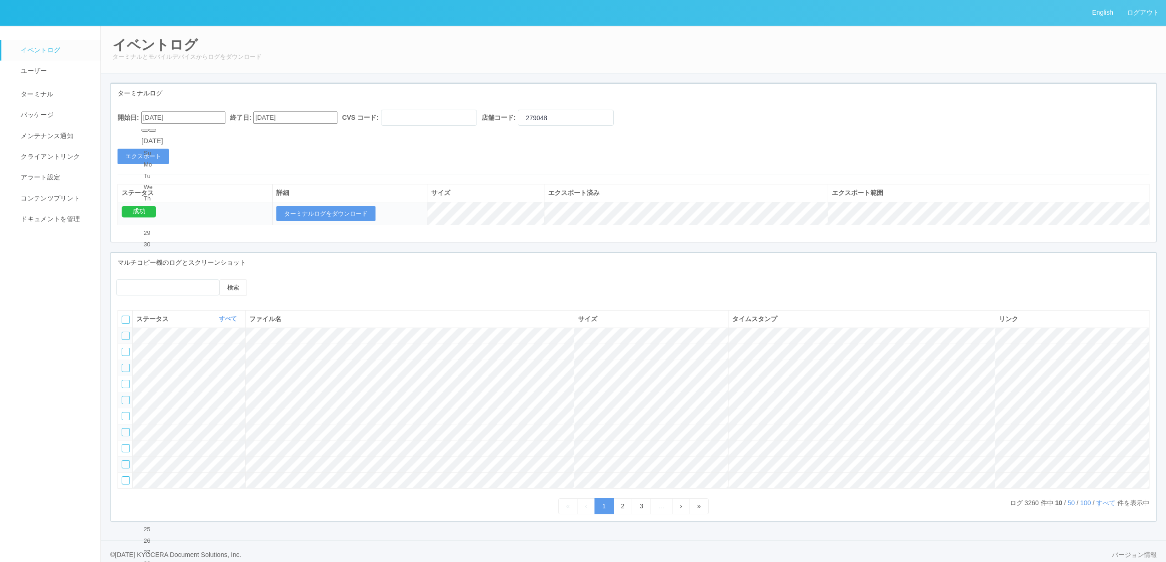
type input "07/30/2025"
click at [322, 121] on input "08/13/2025" at bounding box center [295, 118] width 84 height 12
click at [282, 229] on div "27 28 29 30 31 1 2" at bounding box center [272, 268] width 22 height 78
click at [280, 263] on div "30" at bounding box center [271, 267] width 17 height 9
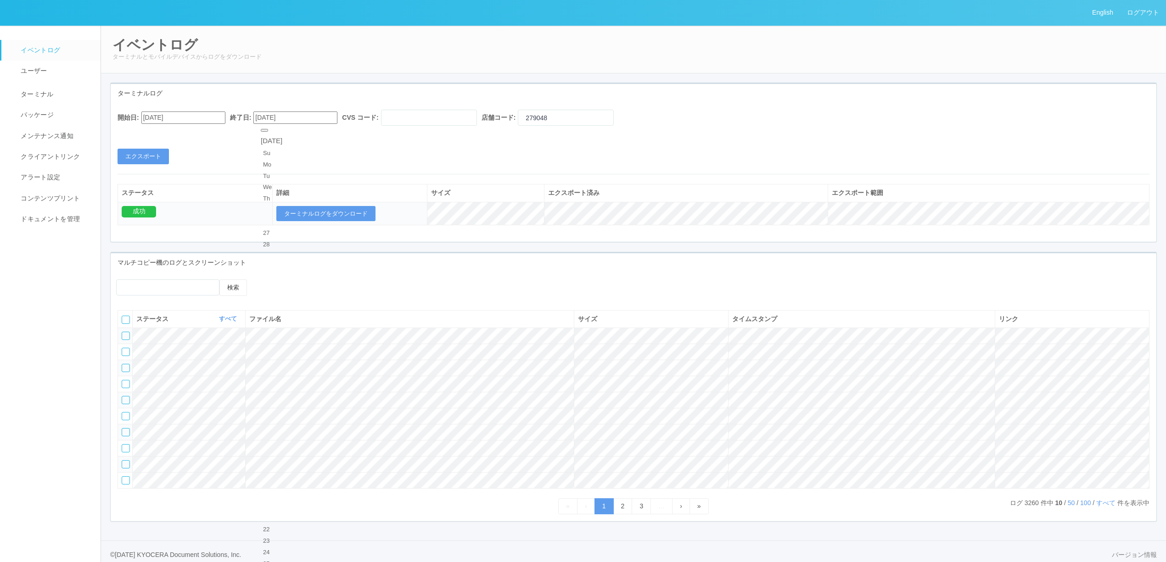
type input "07/30/2025"
click at [154, 159] on button "エクスポート" at bounding box center [142, 157] width 51 height 16
click at [351, 208] on button "ターミナルログをダウンロード" at bounding box center [325, 214] width 99 height 16
